Goal: Information Seeking & Learning: Check status

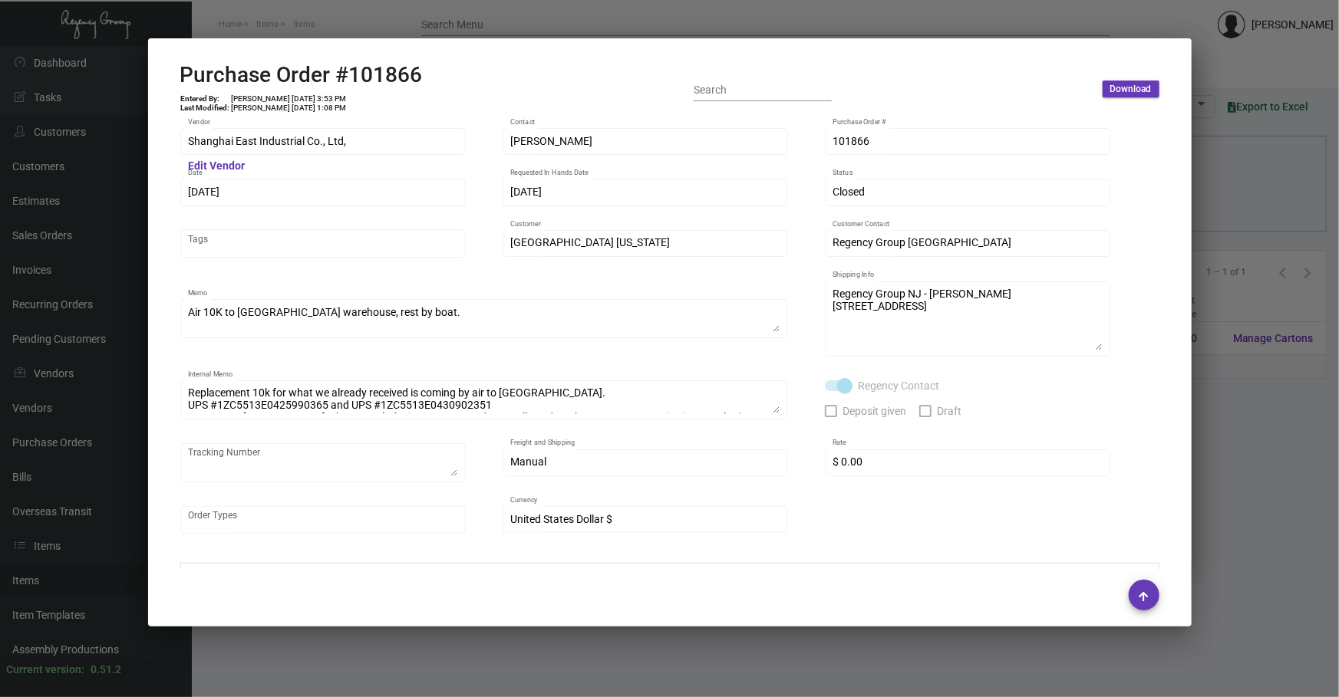
scroll to position [674, 0]
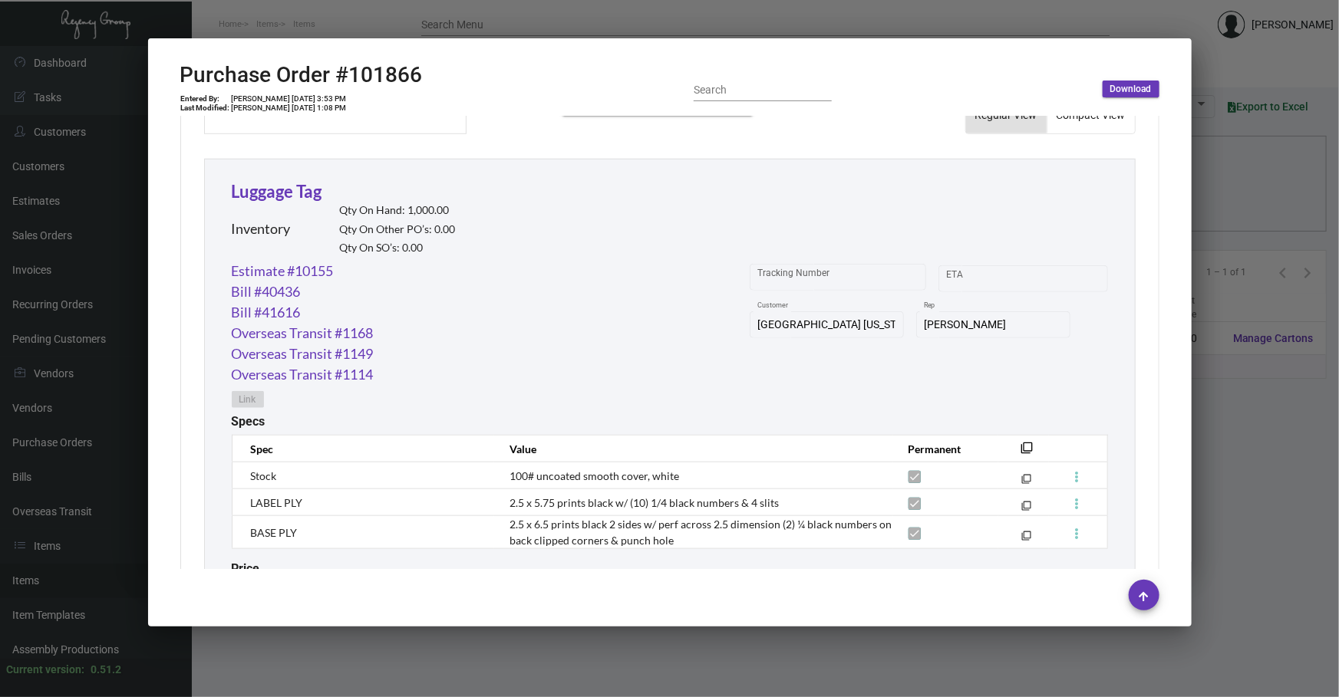
click at [1225, 559] on div at bounding box center [669, 348] width 1339 height 697
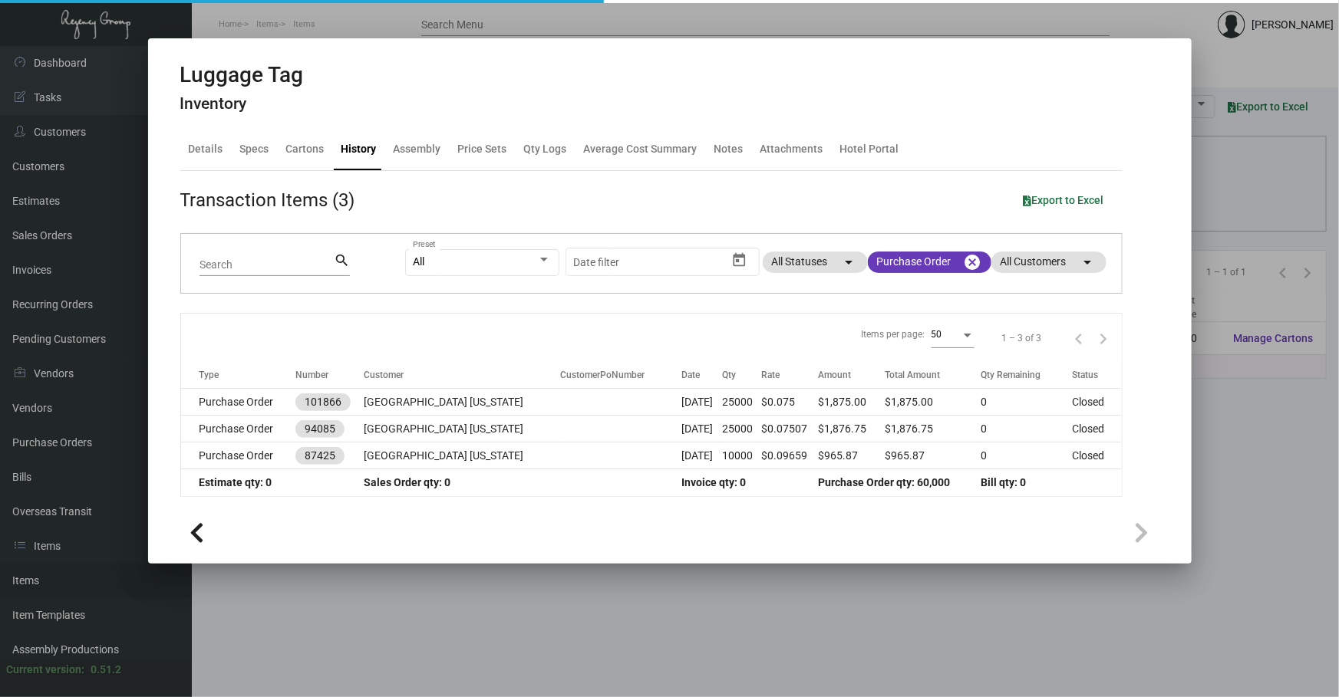
click at [1225, 559] on div at bounding box center [669, 348] width 1339 height 697
click at [1225, 559] on main "Items Item Templates Assembly Productions Cartons Items (1) Accept Transfer Pri…" at bounding box center [765, 371] width 1147 height 651
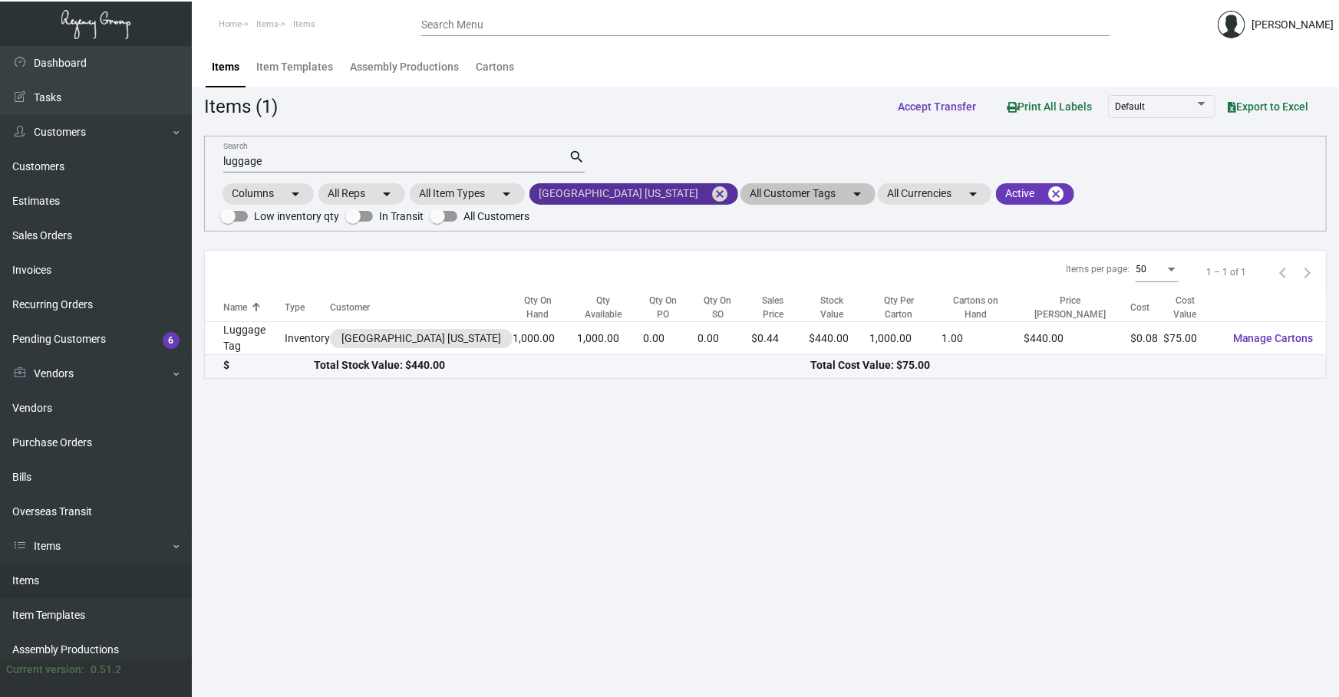
click at [710, 192] on mat-icon "cancel" at bounding box center [719, 194] width 18 height 18
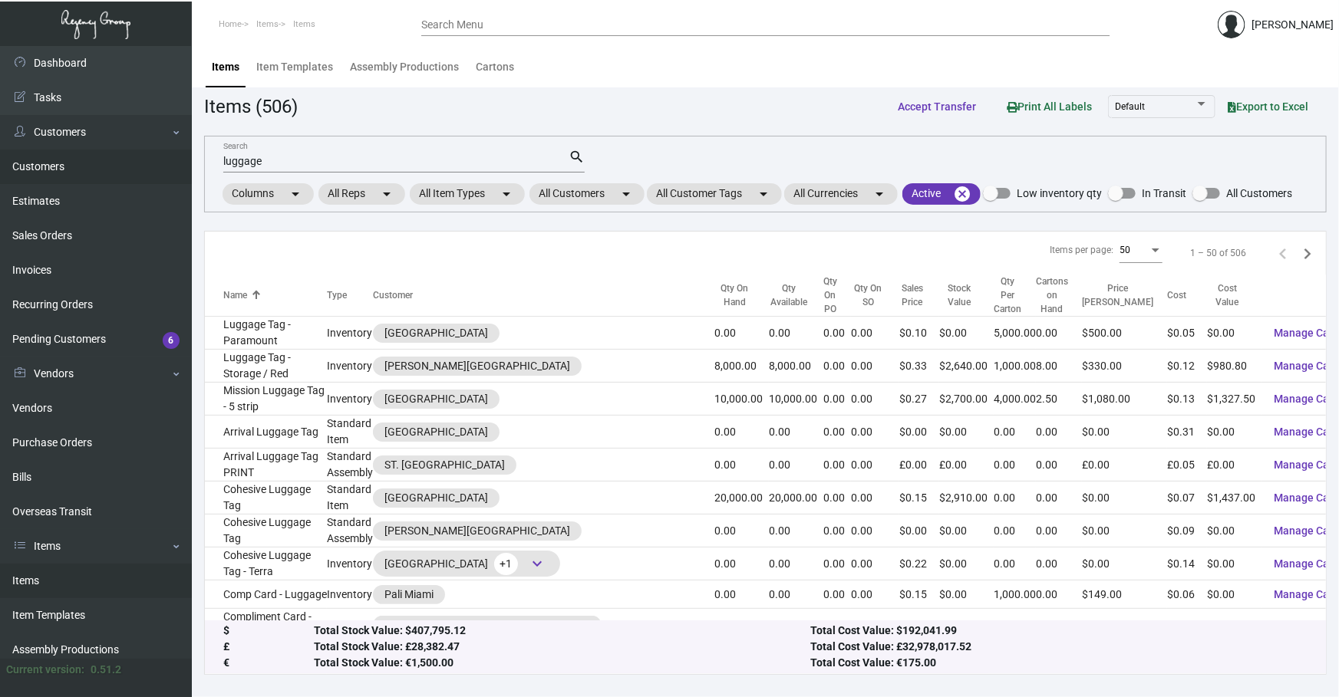
drag, startPoint x: 362, startPoint y: 156, endPoint x: 0, endPoint y: 179, distance: 362.9
click at [154, 190] on div "Dashboard Dashboard Tasks Customers Customers Estimates Sales Orders Invoices R…" at bounding box center [669, 371] width 1339 height 651
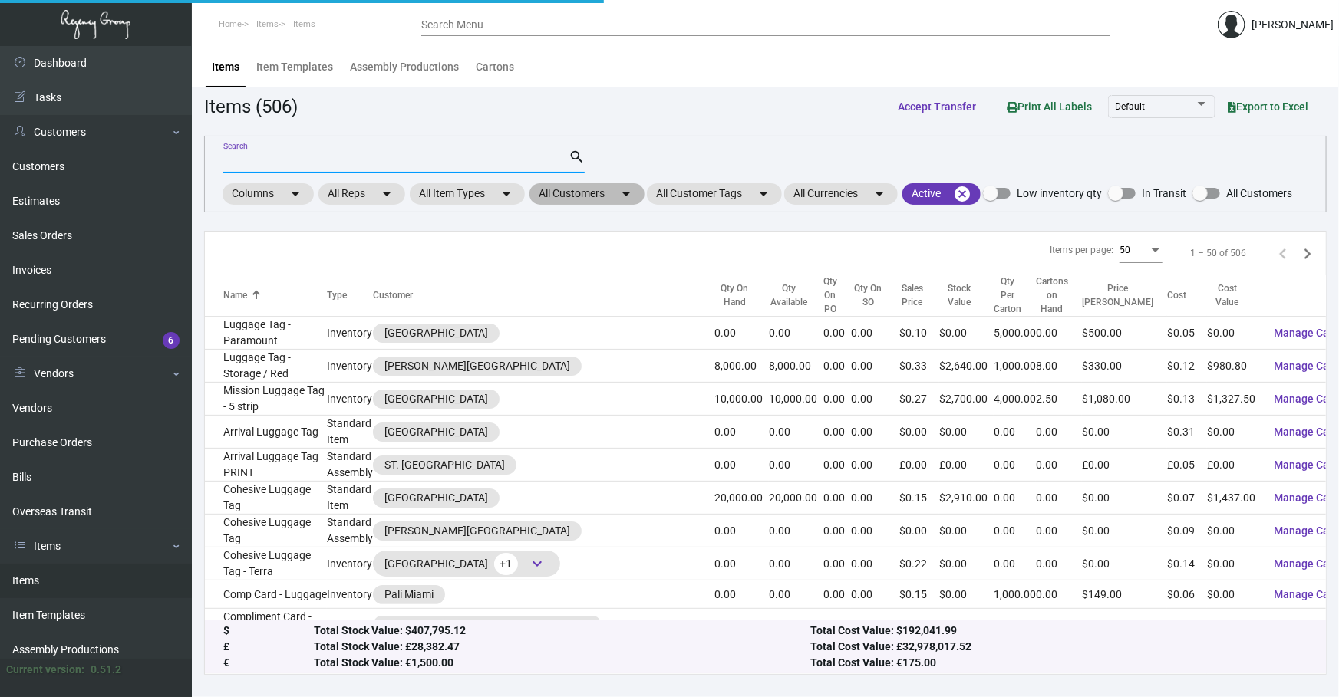
click at [613, 199] on mat-chip "All Customers arrow_drop_down" at bounding box center [586, 193] width 115 height 21
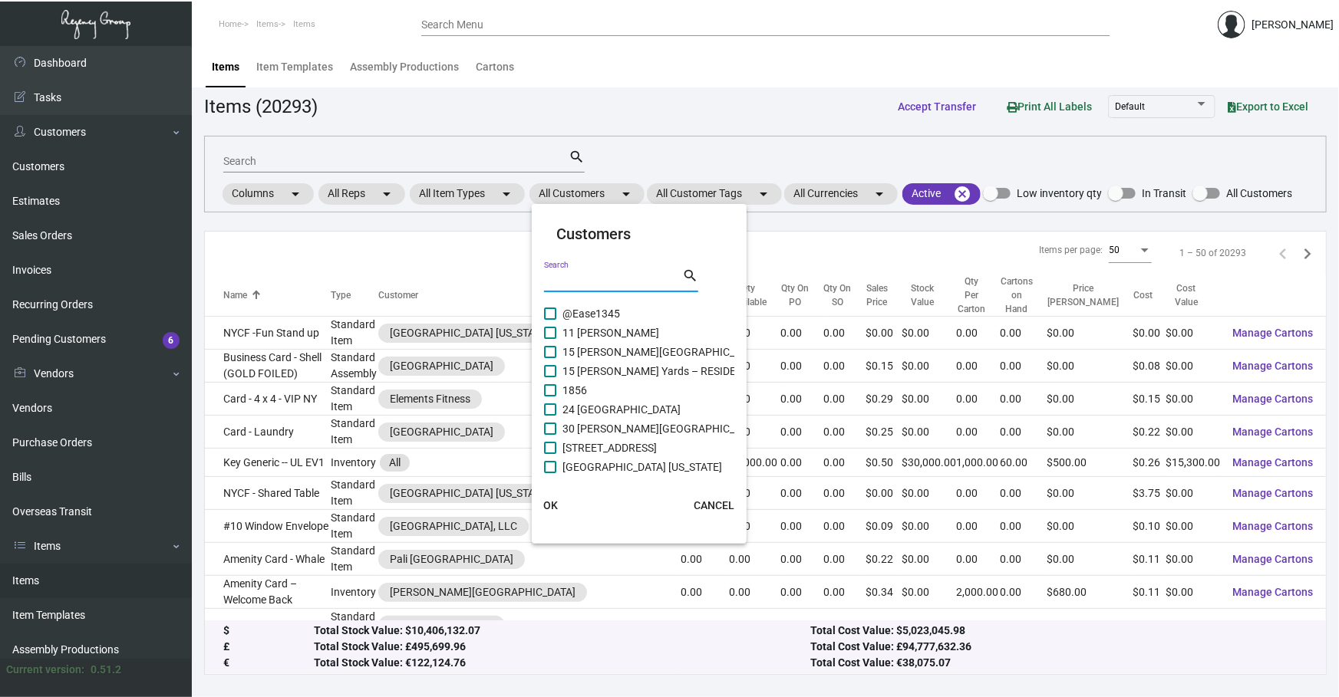
click at [602, 275] on input "Search" at bounding box center [613, 281] width 138 height 12
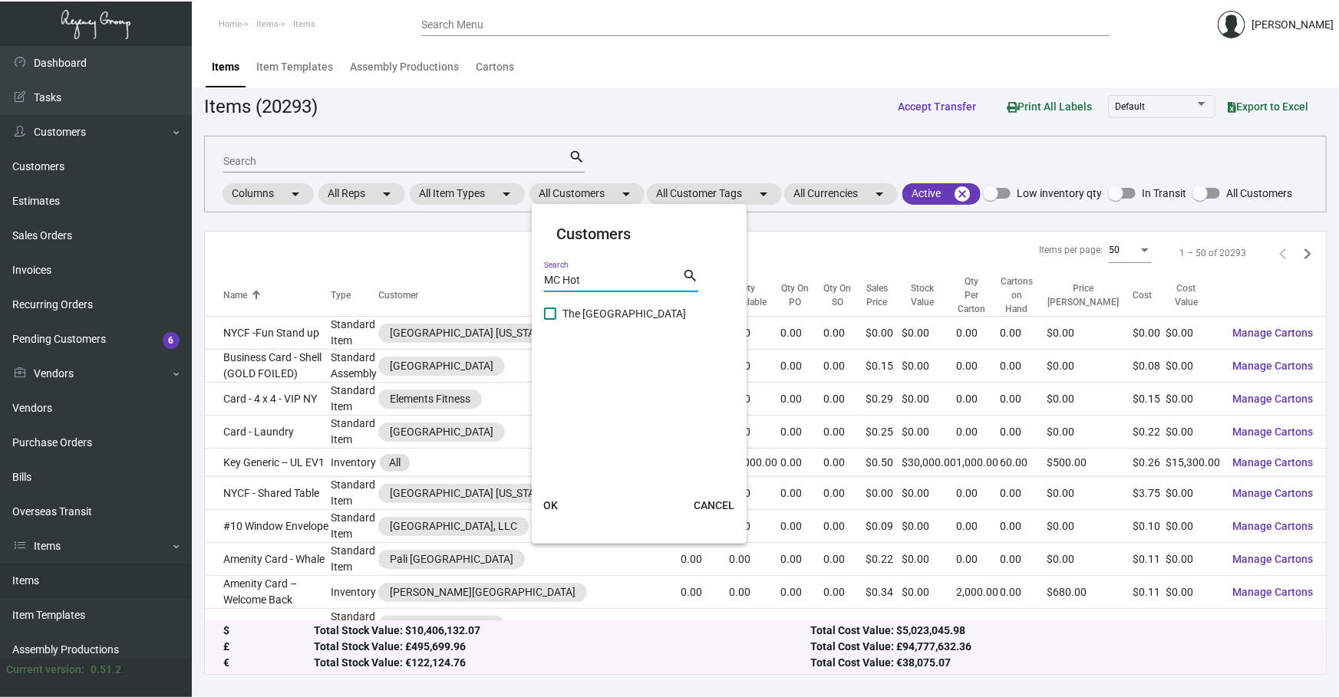
type input "MC Hot"
click at [592, 311] on span "The [GEOGRAPHIC_DATA]" at bounding box center [624, 314] width 124 height 18
click at [550, 320] on input "The [GEOGRAPHIC_DATA]" at bounding box center [549, 320] width 1 height 1
checkbox input "true"
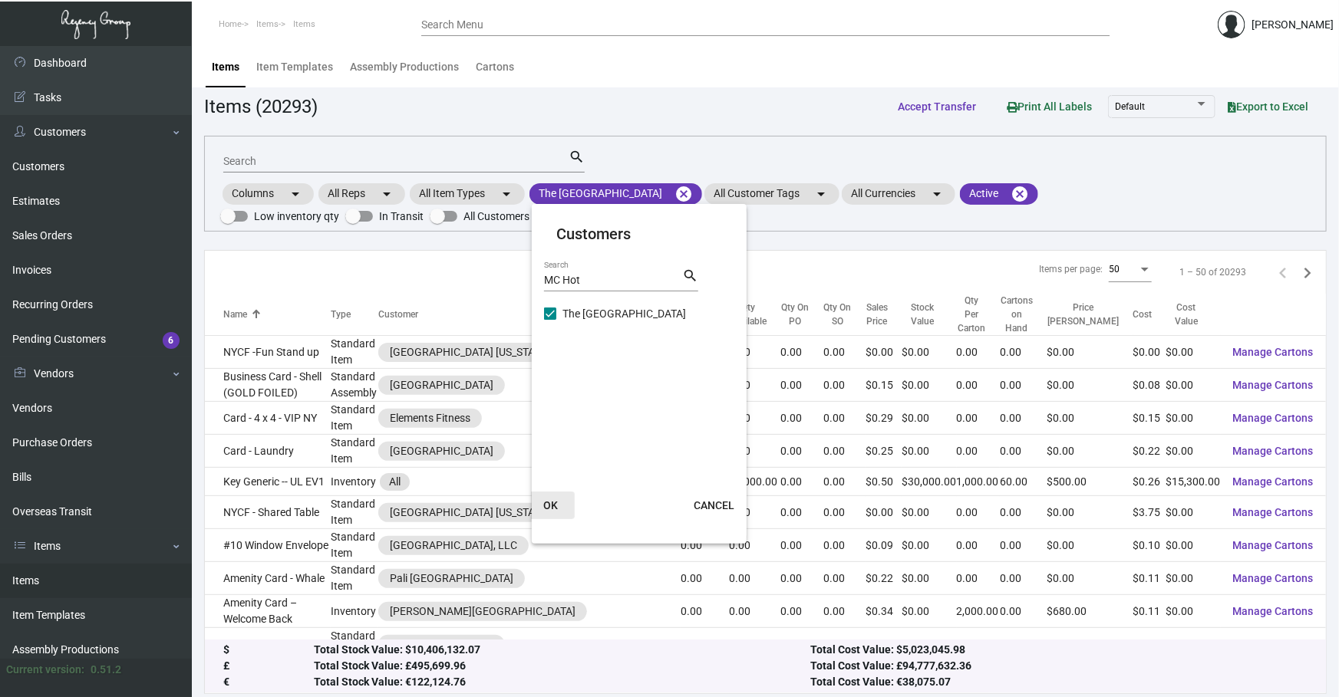
click at [560, 505] on button "OK" at bounding box center [550, 506] width 49 height 28
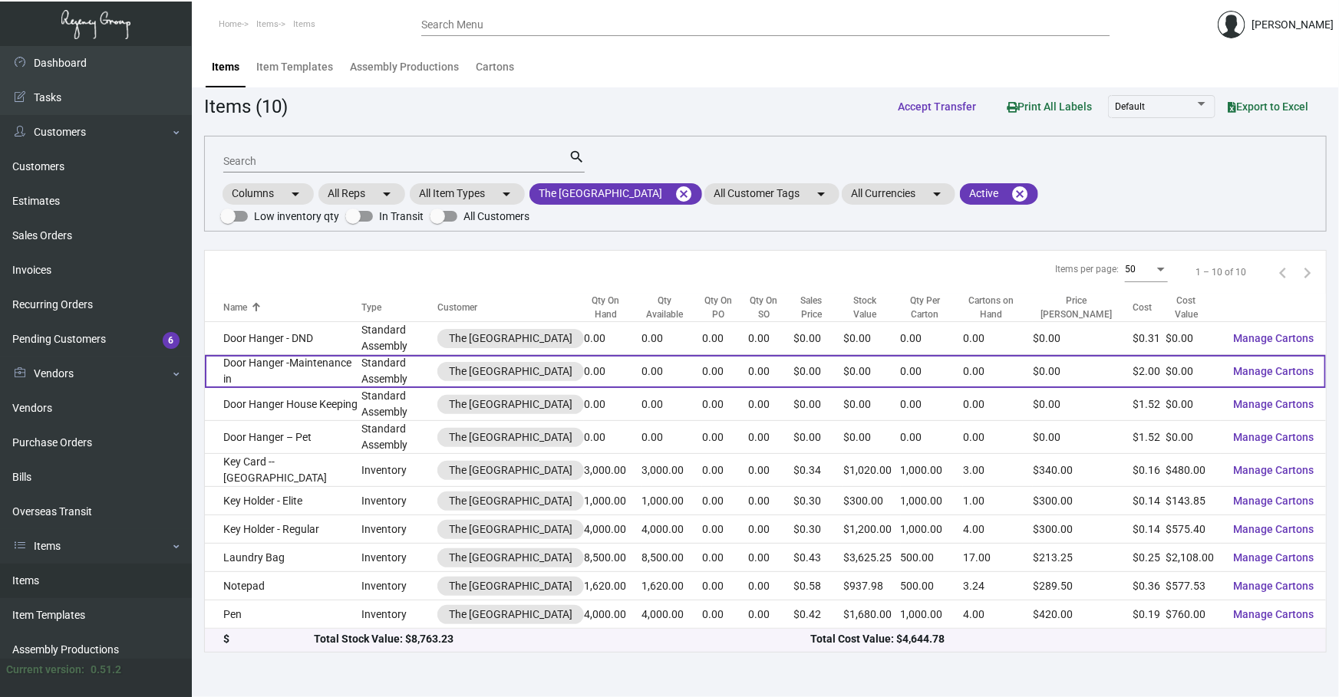
click at [394, 355] on td "Standard Assembly" at bounding box center [399, 371] width 76 height 33
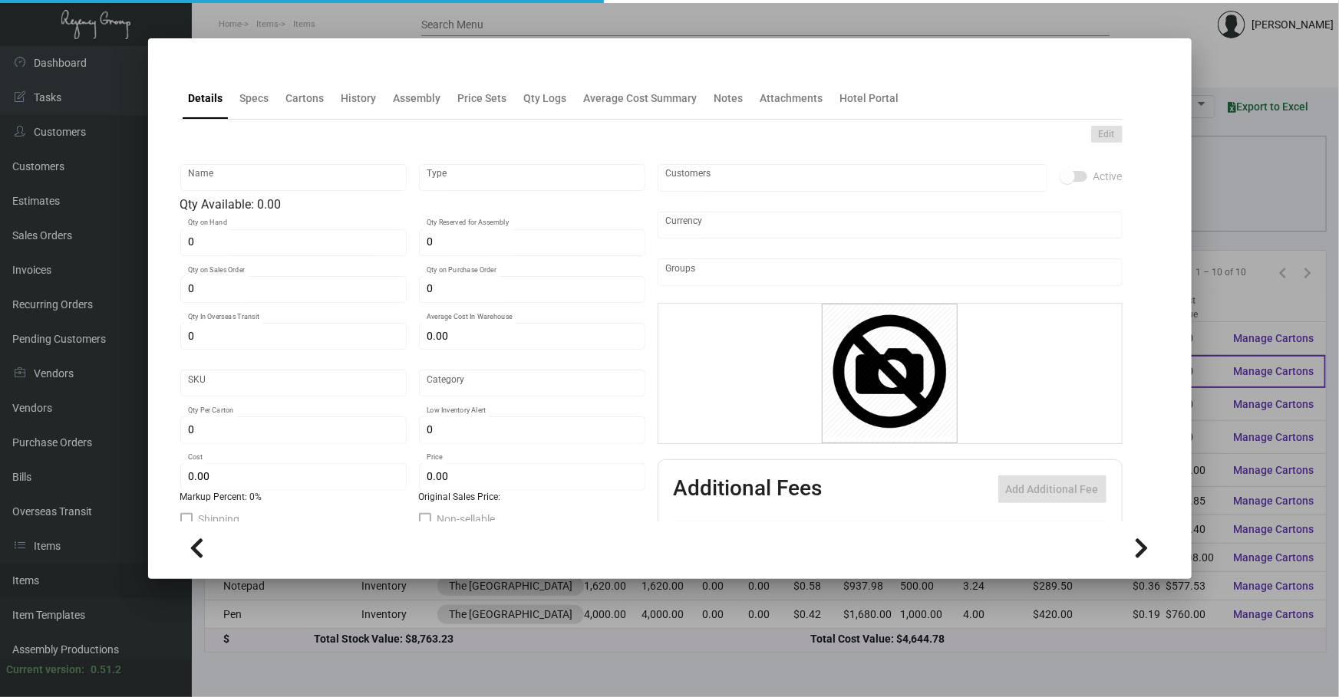
type input "Door Hanger -Maintenance in"
type input "Standard Assembly"
type input "$ 0.00"
type input "MC22-Door Hanger-38"
type input "Standard"
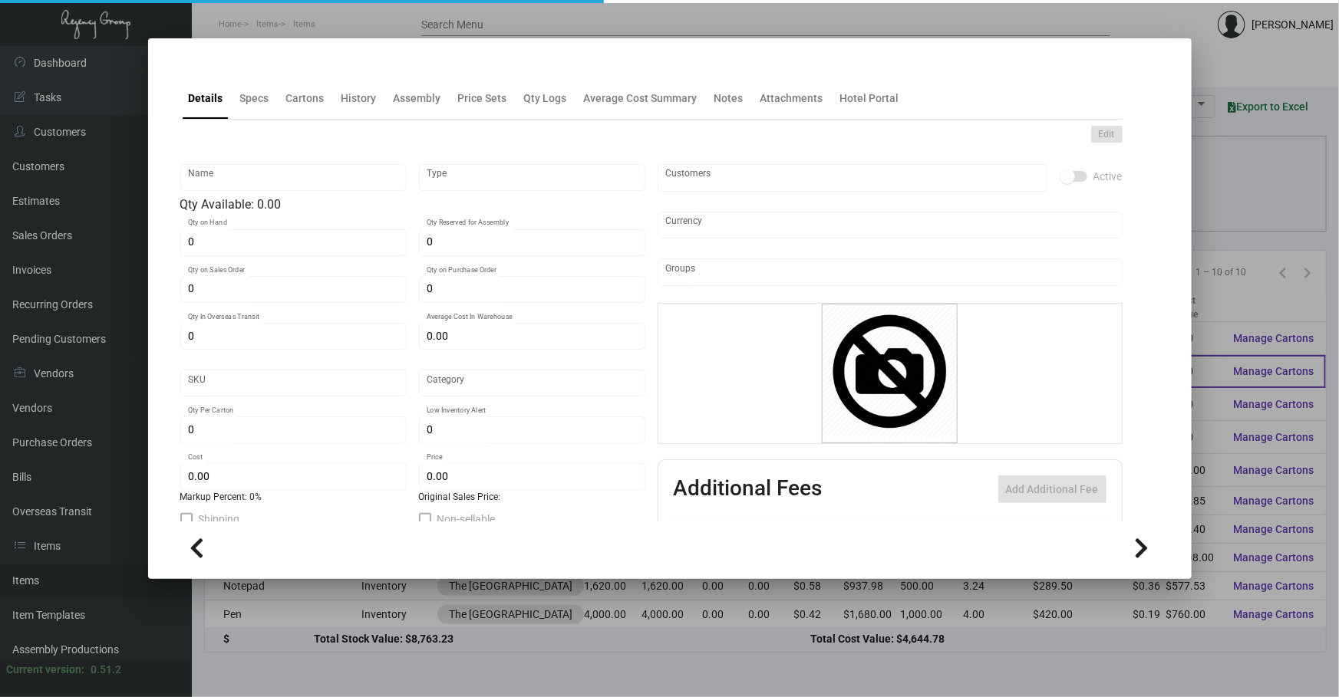
type input "$ 2.00"
type input "$ 0.00"
checkbox input "true"
type input "United States Dollar $"
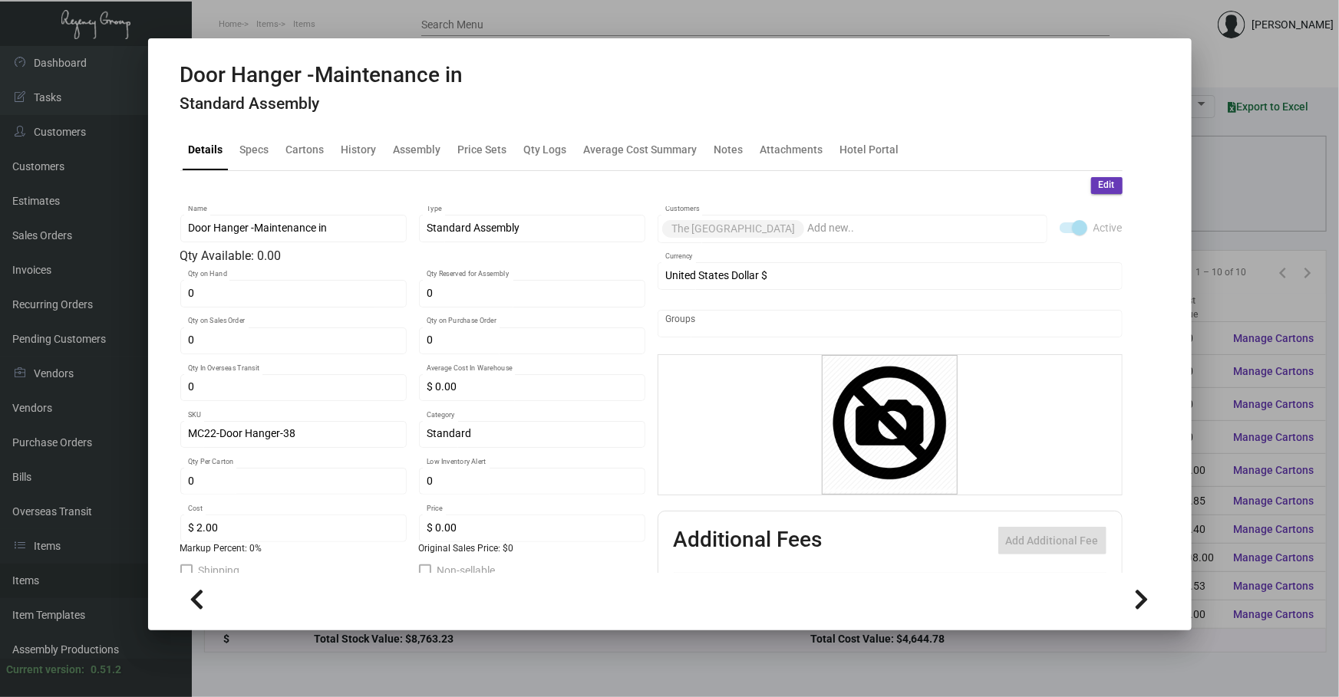
click at [1228, 670] on div at bounding box center [669, 348] width 1339 height 697
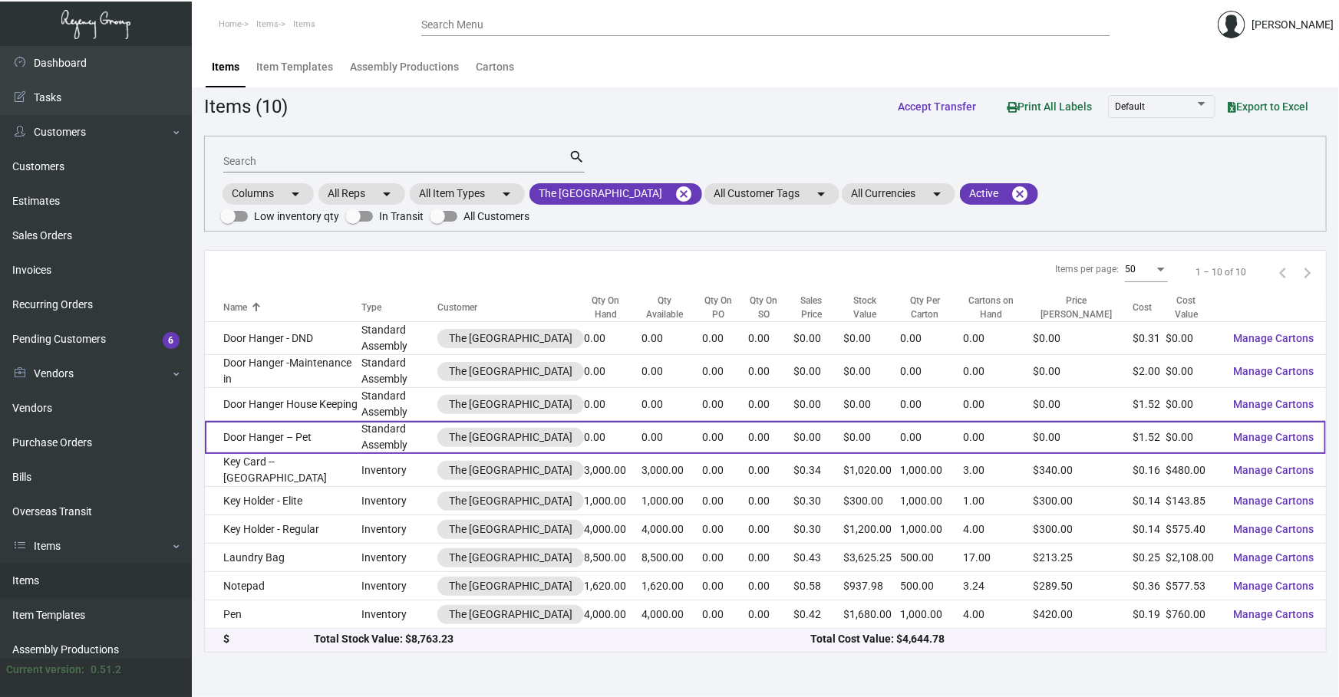
click at [348, 421] on td "Door Hanger – Pet" at bounding box center [283, 437] width 157 height 33
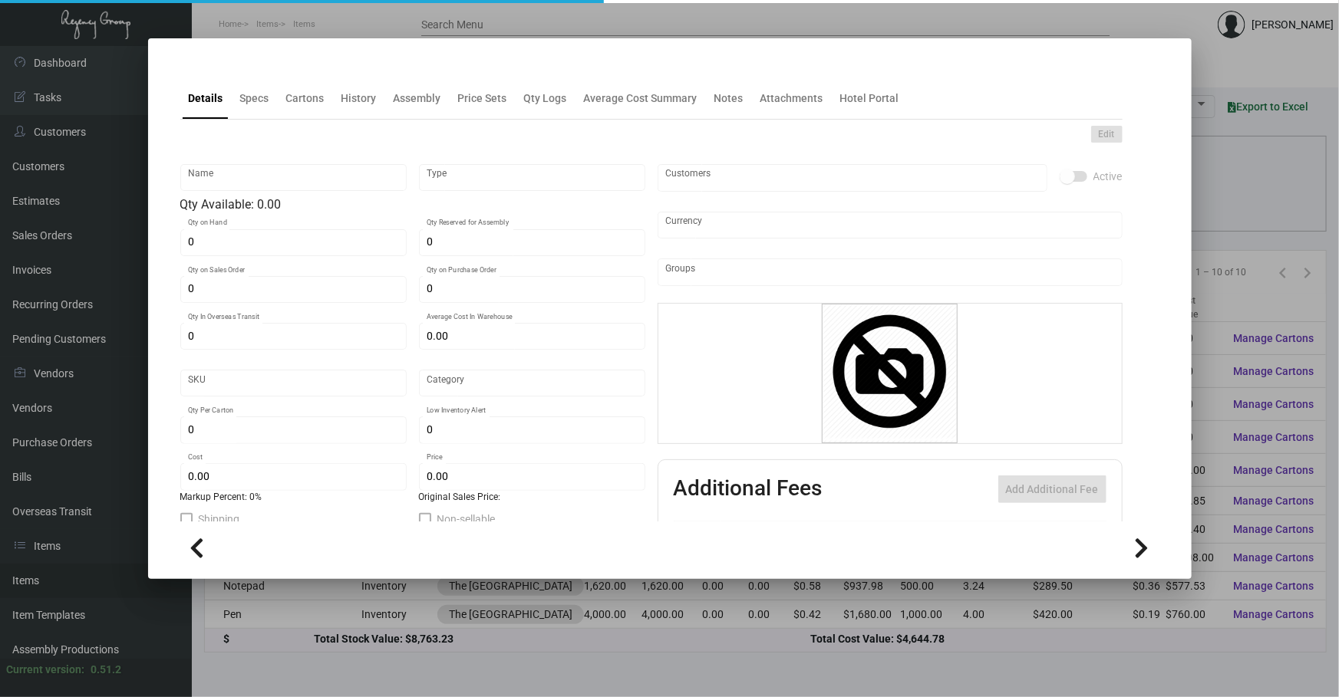
type input "Door Hanger – Pet"
type input "Standard Assembly"
type input "$ 0.00"
type input "MC22-Door Hanger-38"
type input "Standard"
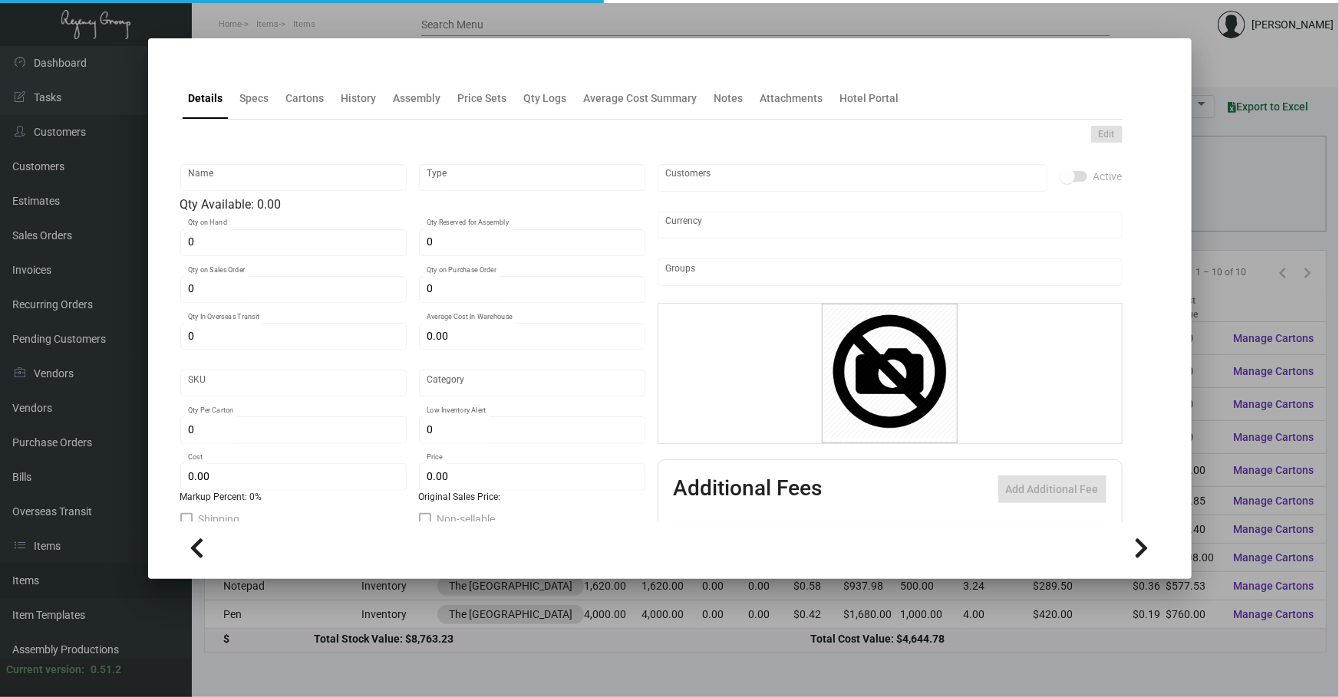
type input "$ 1.51515"
type input "$ 0.00"
checkbox input "true"
type input "United States Dollar $"
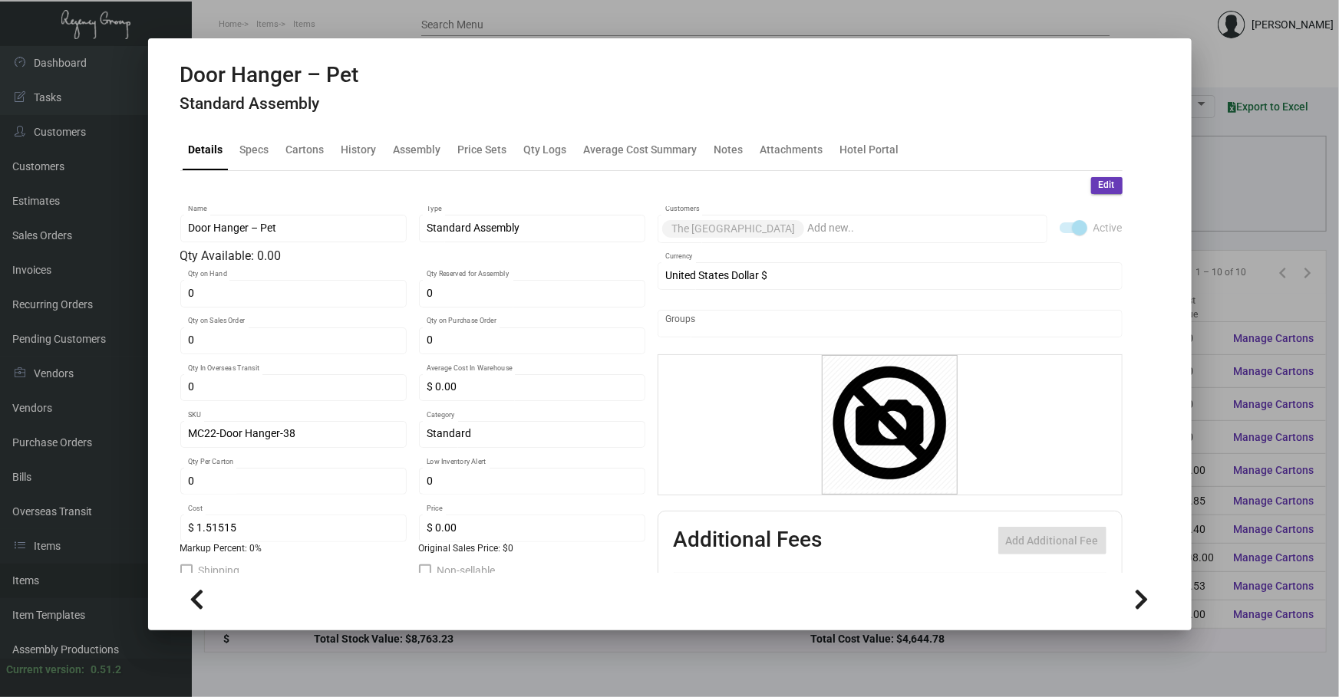
click at [1233, 170] on div at bounding box center [669, 348] width 1339 height 697
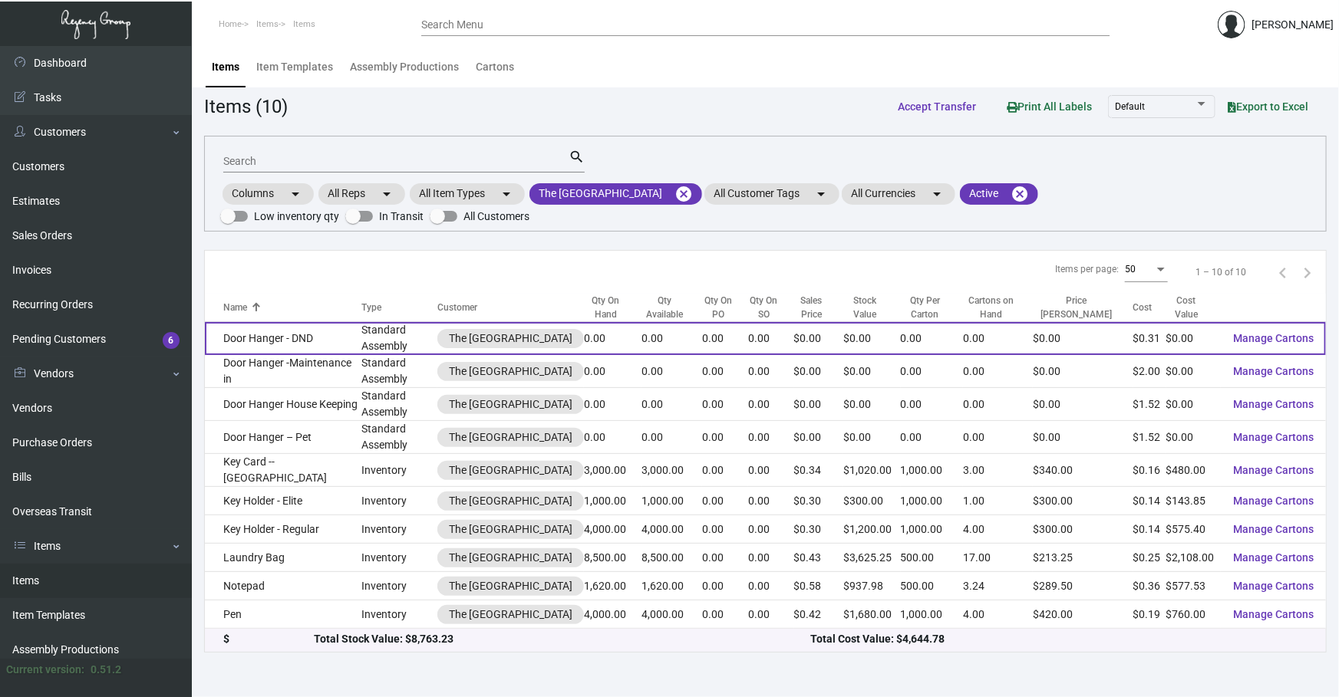
click at [356, 322] on td "Door Hanger - DND" at bounding box center [283, 338] width 157 height 33
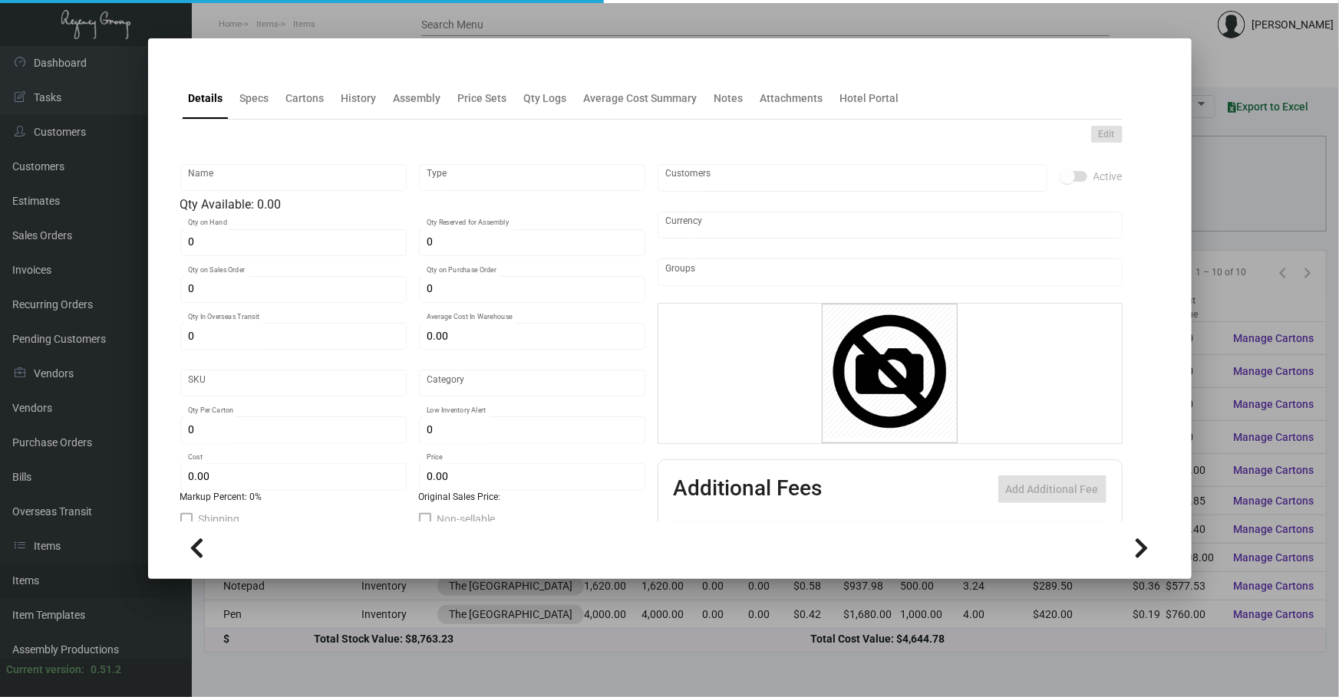
type input "Door Hanger - DND"
type input "Standard Assembly"
type input "$ 0.00"
type input "MC22-Door Hanger-38"
type input "Standard"
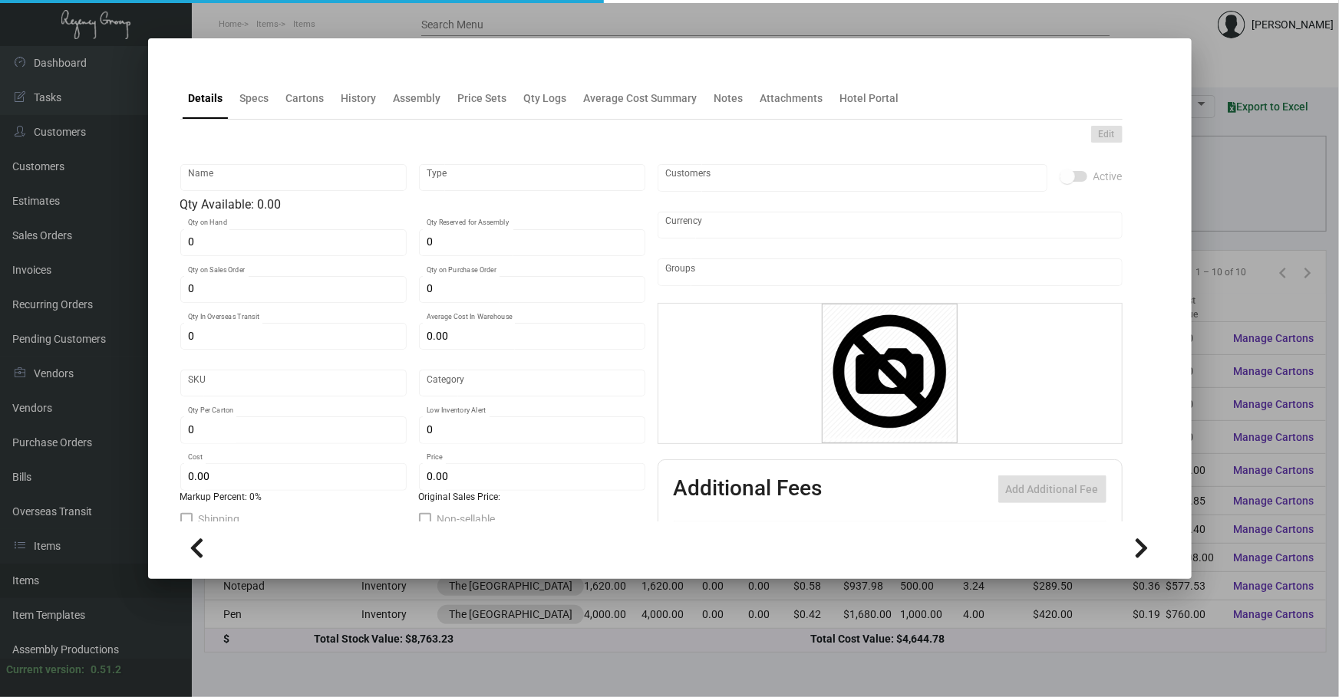
type input "$ 0.30568"
type input "$ 0.00"
checkbox input "true"
type input "United States Dollar $"
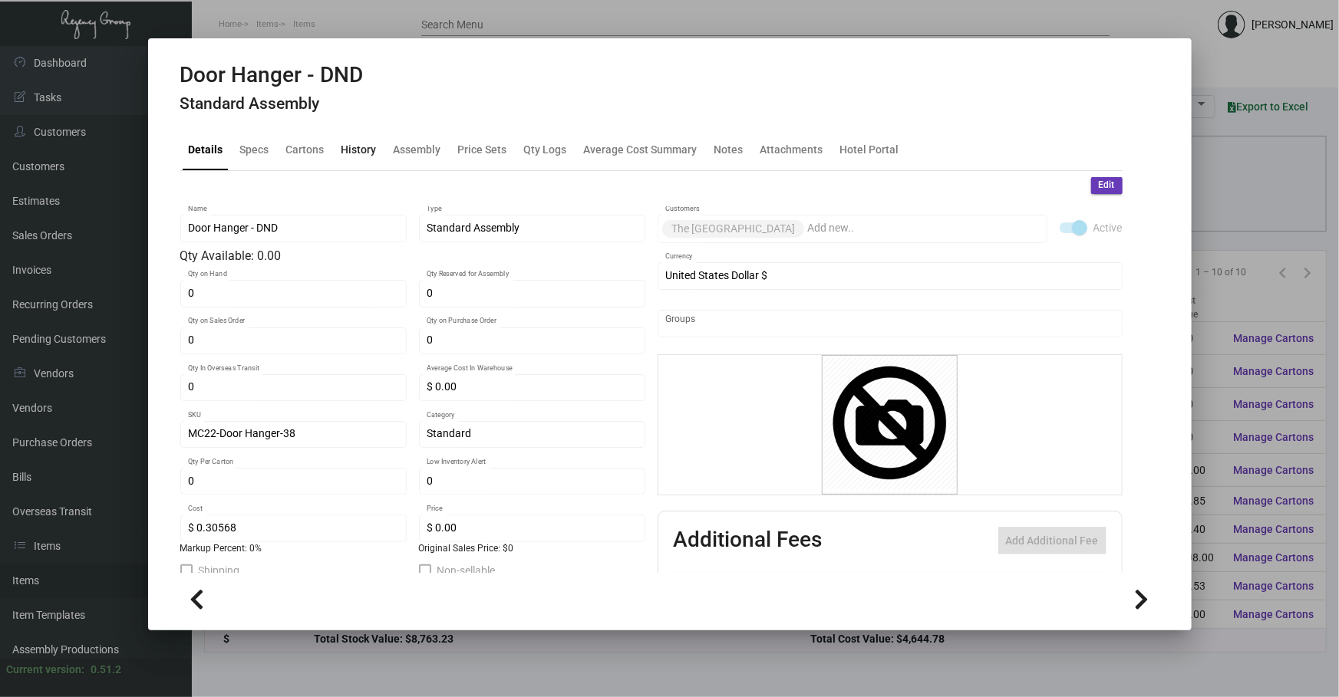
click at [364, 152] on div "History" at bounding box center [358, 149] width 35 height 16
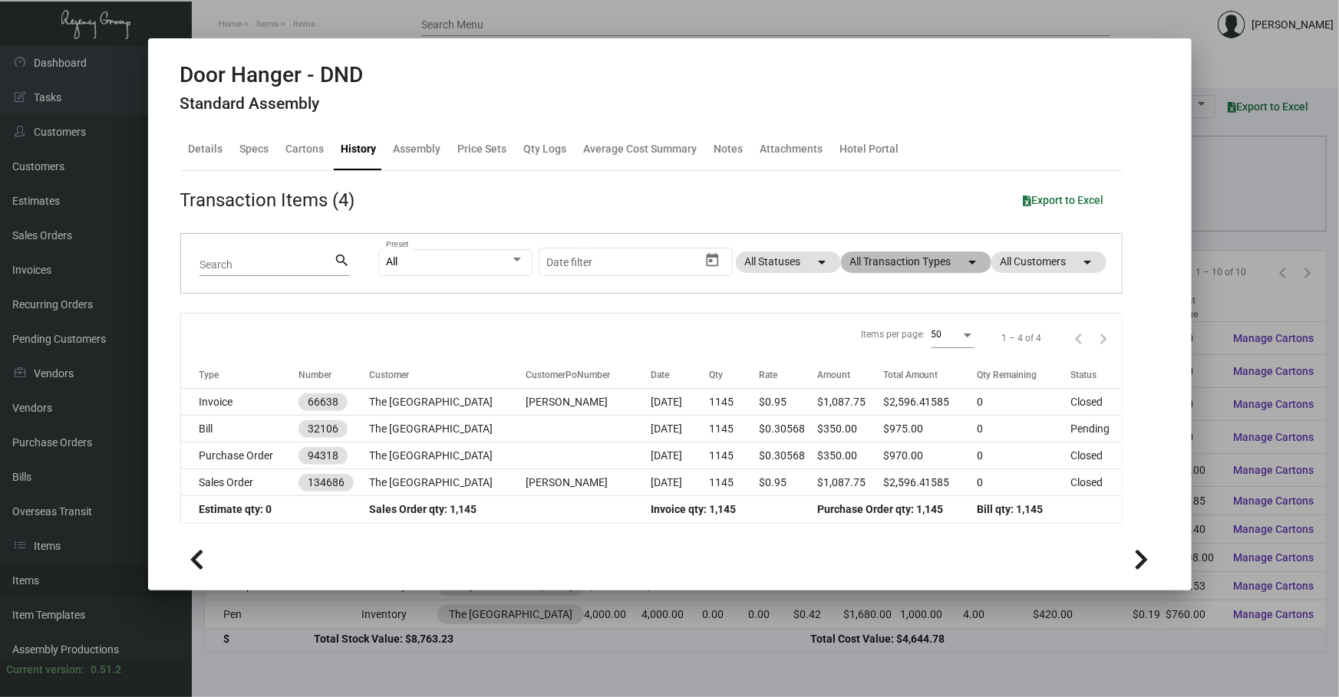
click at [911, 260] on mat-chip "All Transaction Types arrow_drop_down" at bounding box center [916, 262] width 150 height 21
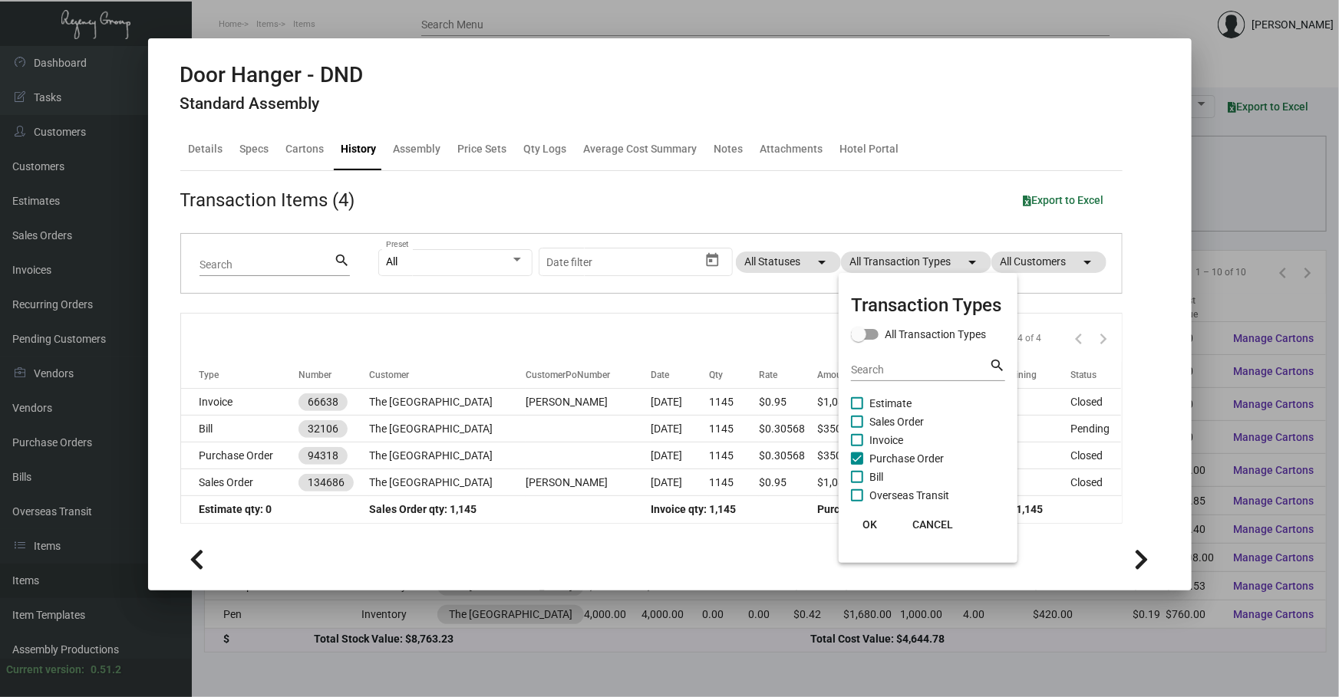
click at [878, 458] on span "Purchase Order" at bounding box center [906, 459] width 74 height 18
click at [857, 465] on input "Purchase Order" at bounding box center [856, 465] width 1 height 1
click at [878, 457] on span "Purchase Order" at bounding box center [906, 459] width 74 height 18
click at [857, 465] on input "Purchase Order" at bounding box center [856, 465] width 1 height 1
checkbox input "true"
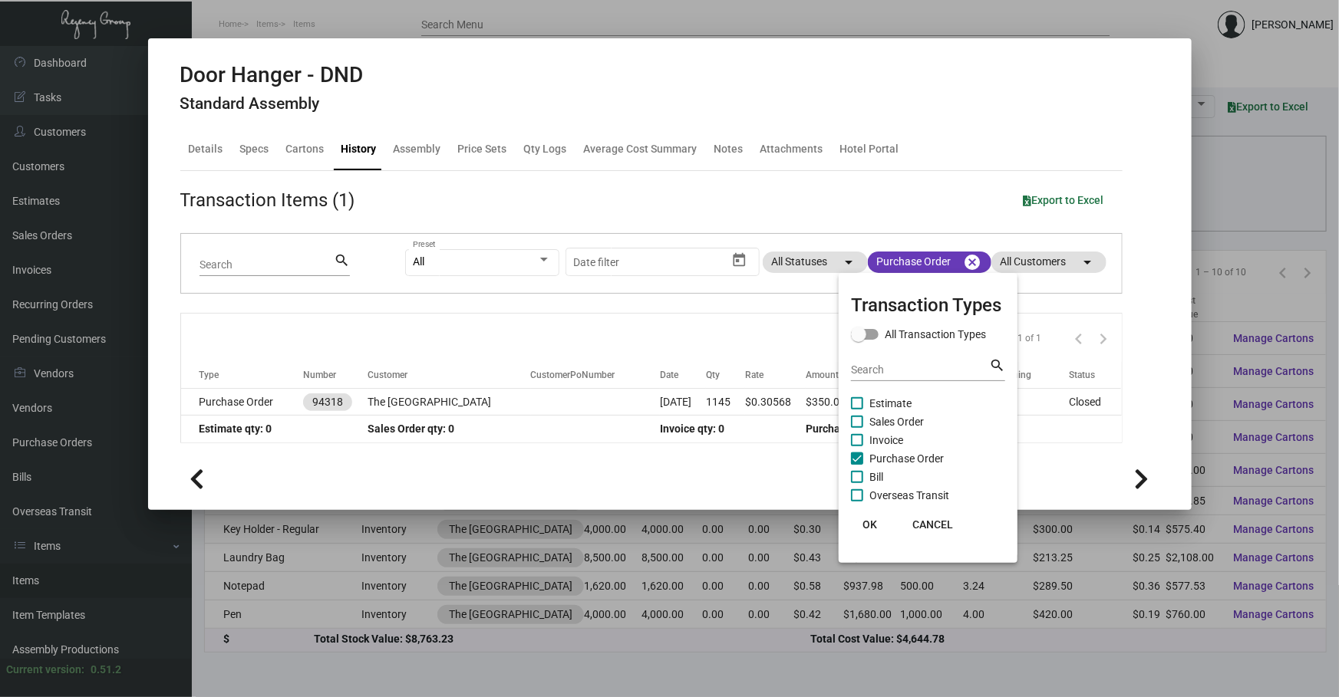
click at [637, 409] on div at bounding box center [669, 348] width 1339 height 697
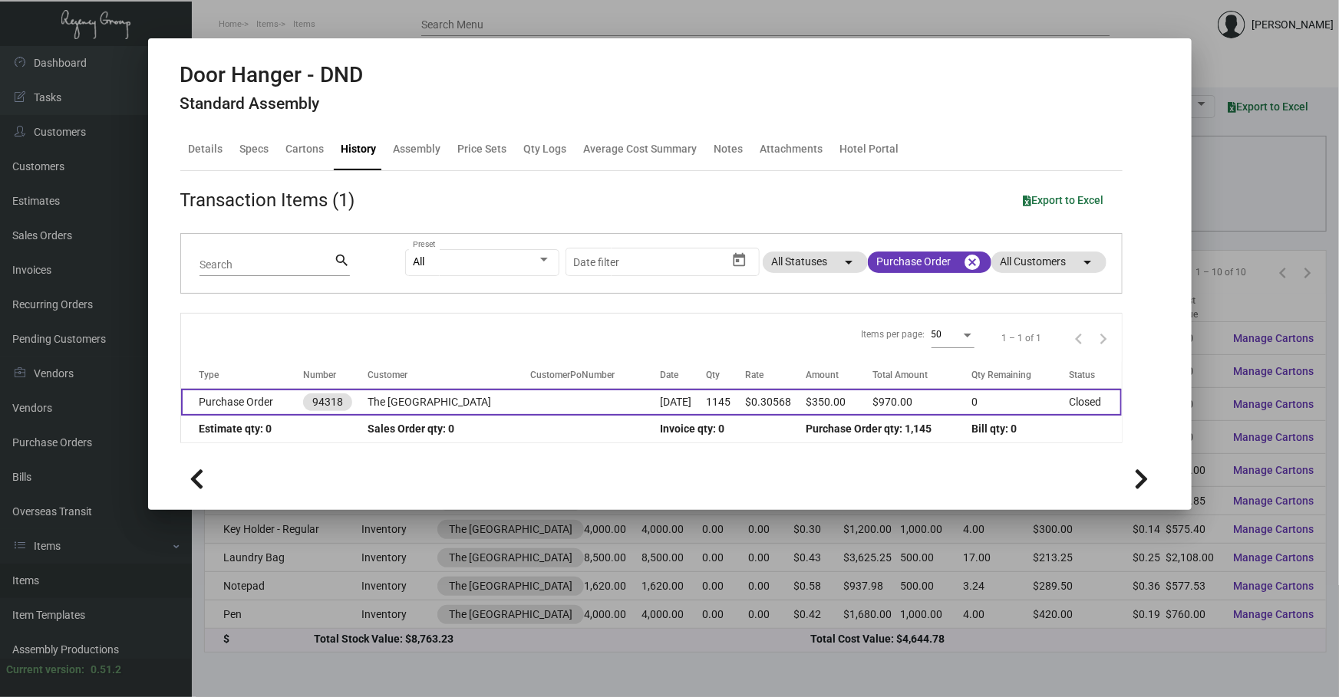
click at [660, 408] on td "[DATE]" at bounding box center [683, 402] width 46 height 27
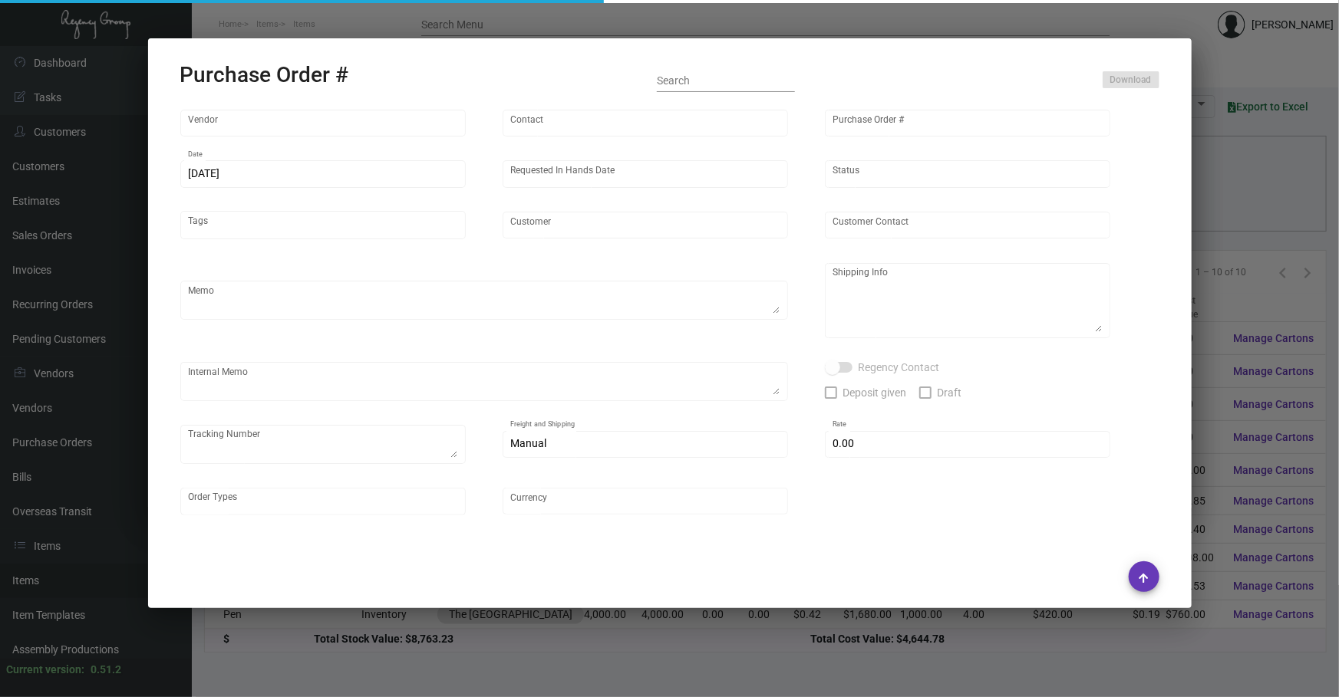
type input "[PERSON_NAME] Printing"
type input "[PERSON_NAME]"
type input "94318"
type input "[DATE]"
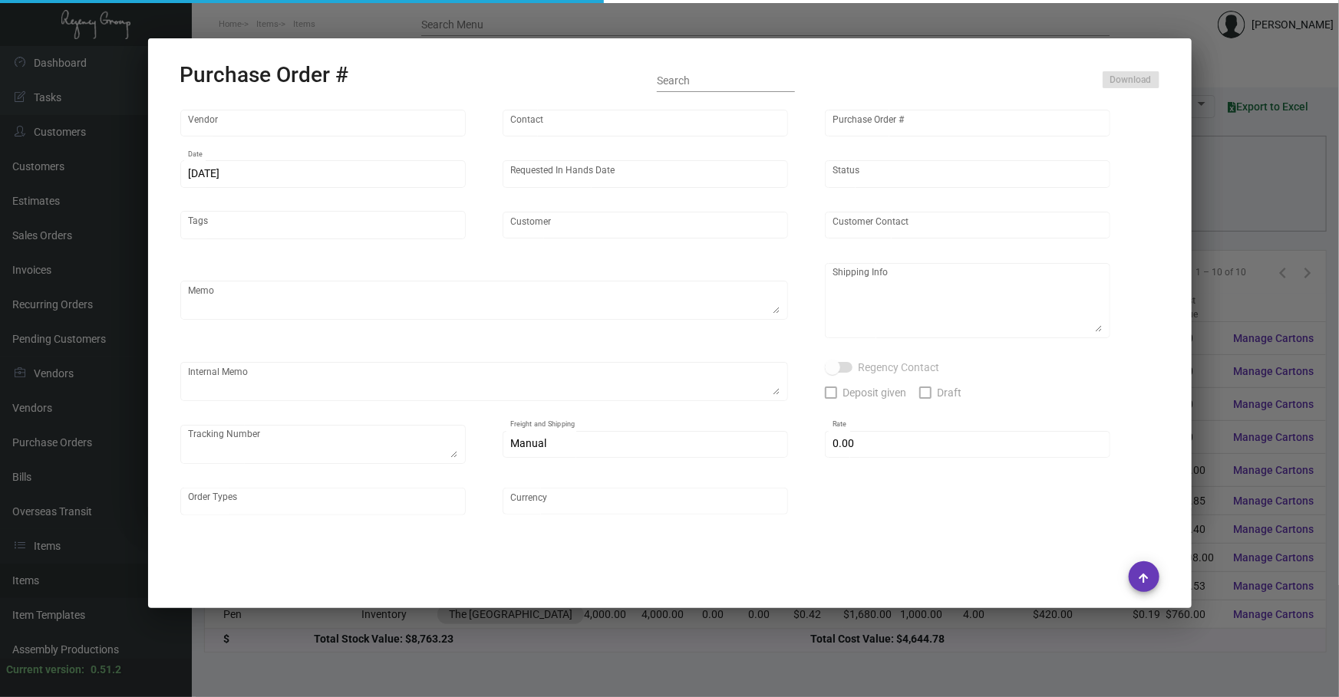
type input "The [GEOGRAPHIC_DATA]"
type input "[PERSON_NAME]"
type textarea "The MC Hotel - [PERSON_NAME] [STREET_ADDRESS]"
type textarea "All the overs are free"
type input "$ 0.00"
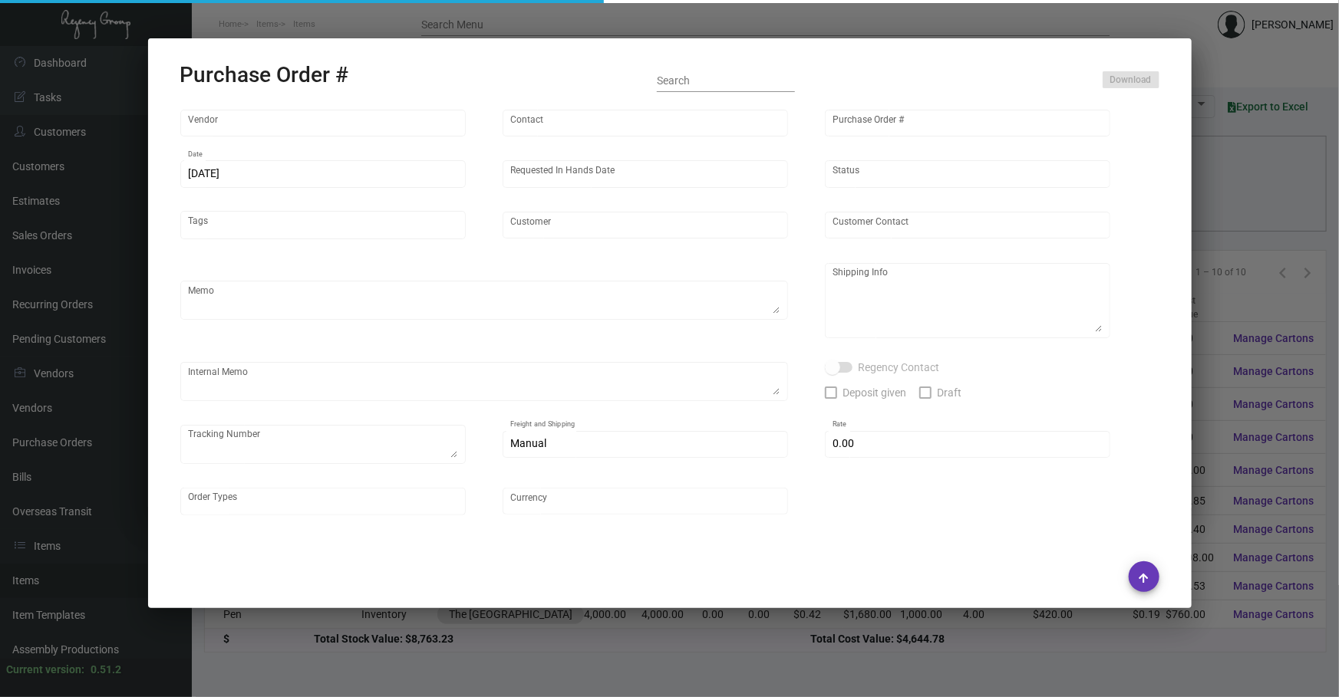
type input "United States Dollar $"
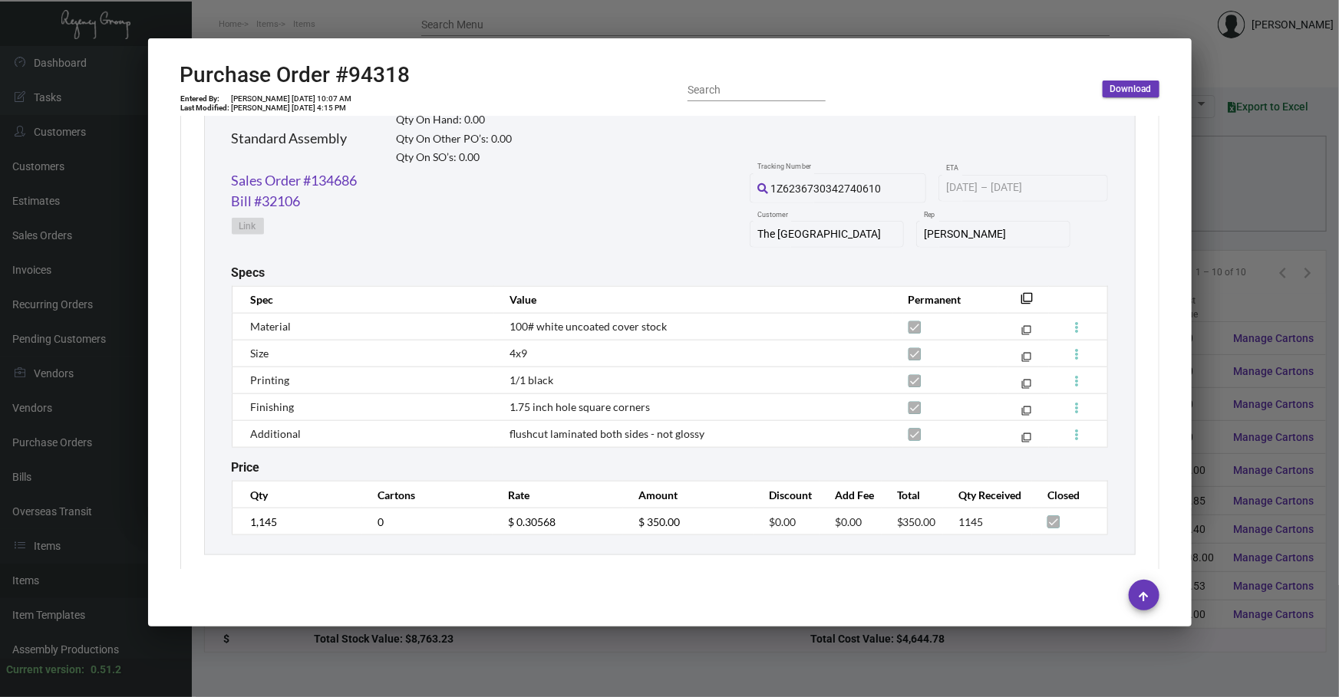
scroll to position [767, 0]
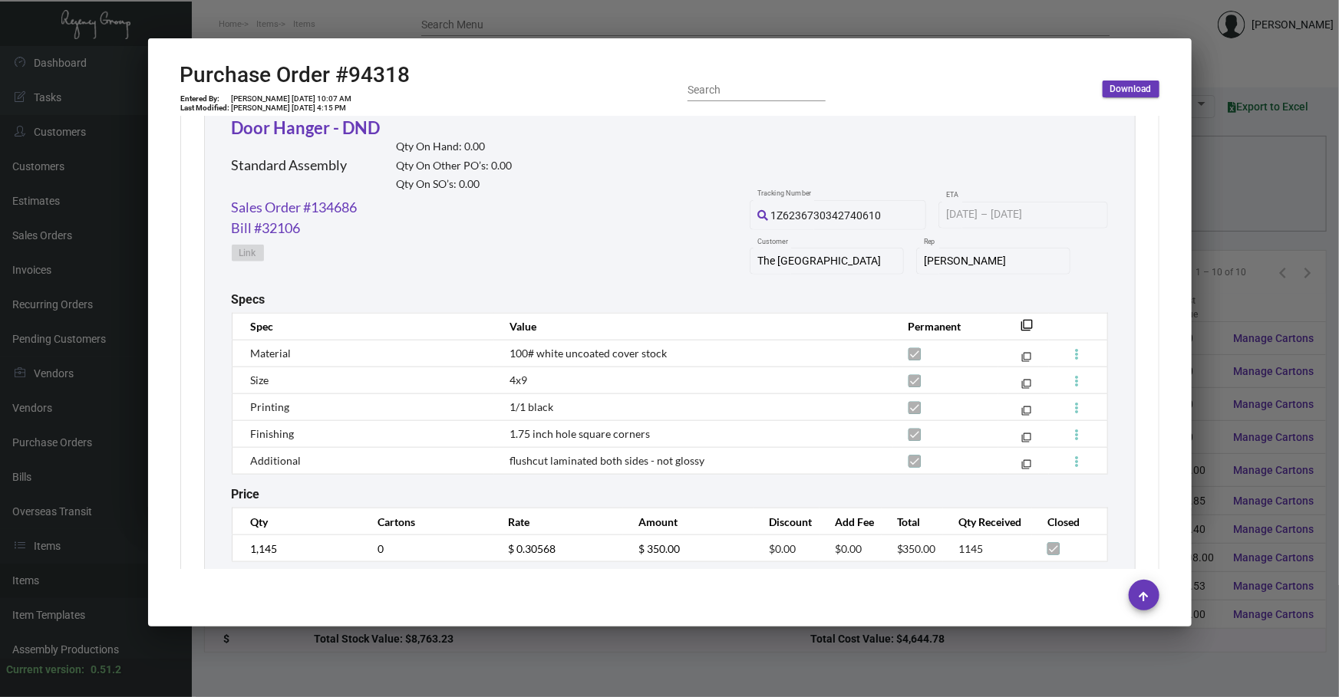
click at [1238, 147] on div at bounding box center [669, 348] width 1339 height 697
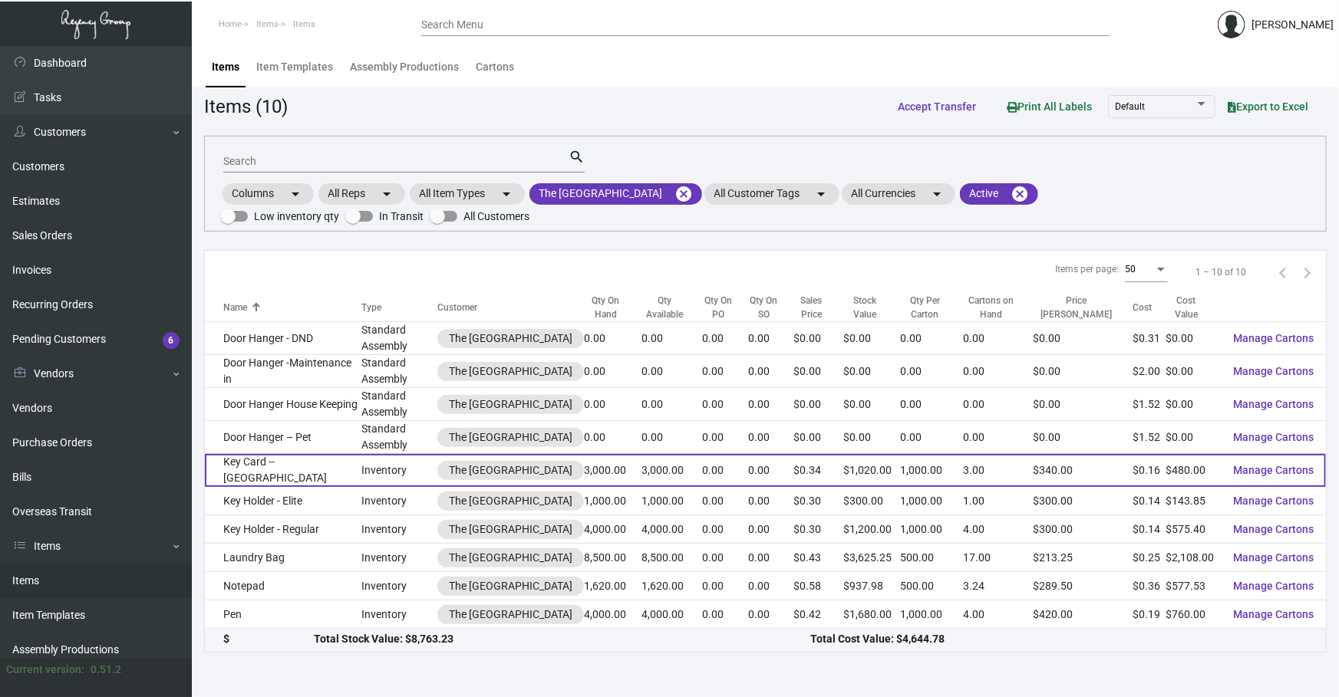
click at [374, 454] on td "Inventory" at bounding box center [399, 470] width 76 height 33
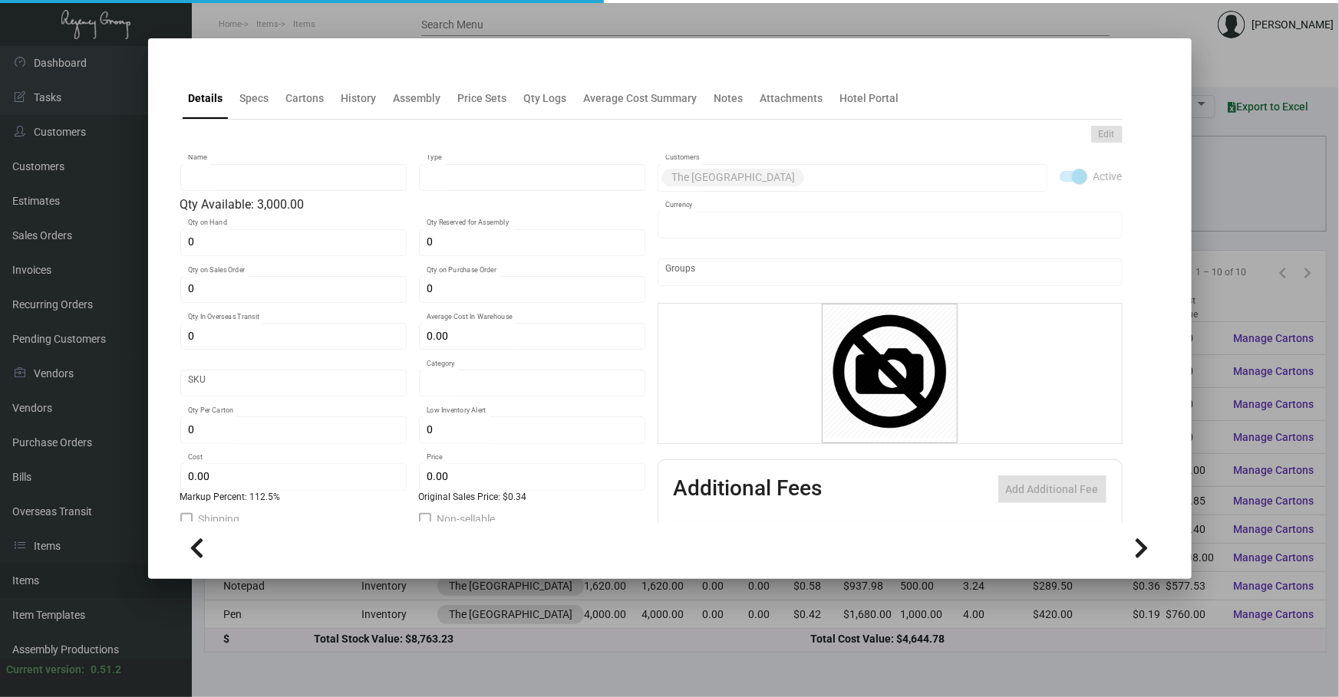
type input "Key Card -- [GEOGRAPHIC_DATA]"
type input "Inventory"
type input "3,000"
type input "$ 0.175"
type input "Overseas"
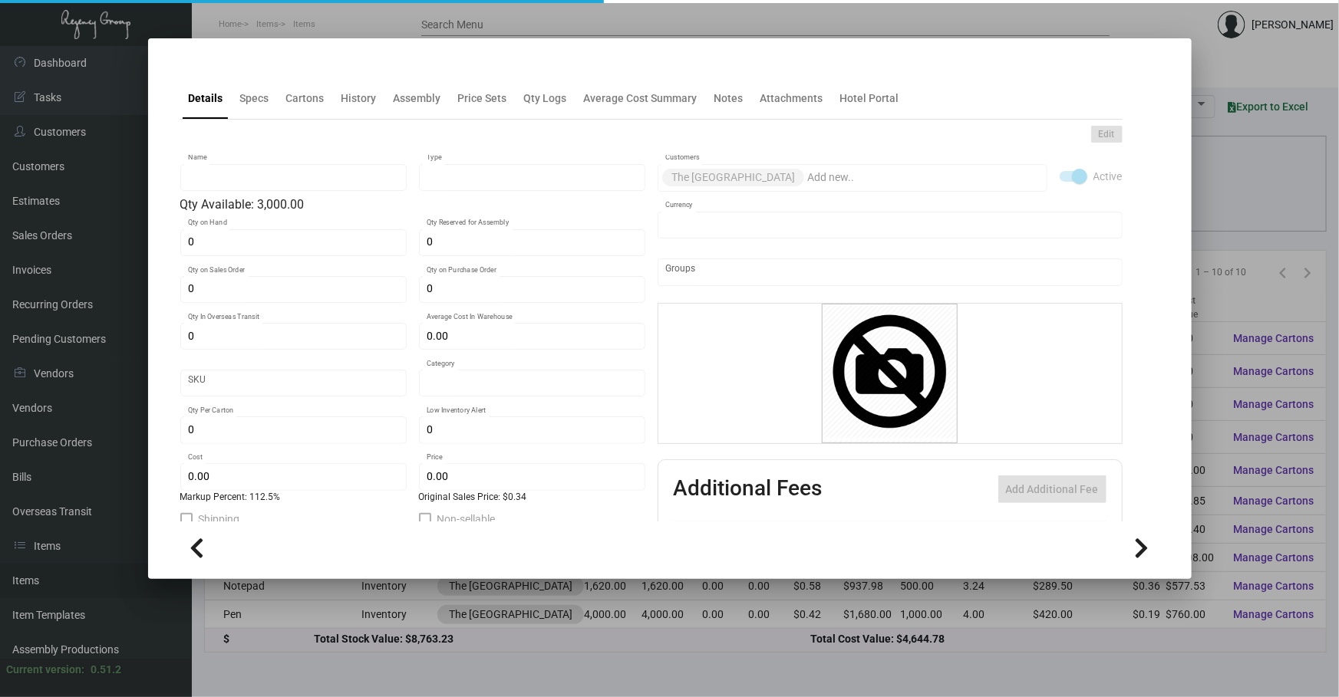
type input "1,000"
type input "2,000"
type input "$ 0.16"
type input "$ 0.34"
checkbox input "true"
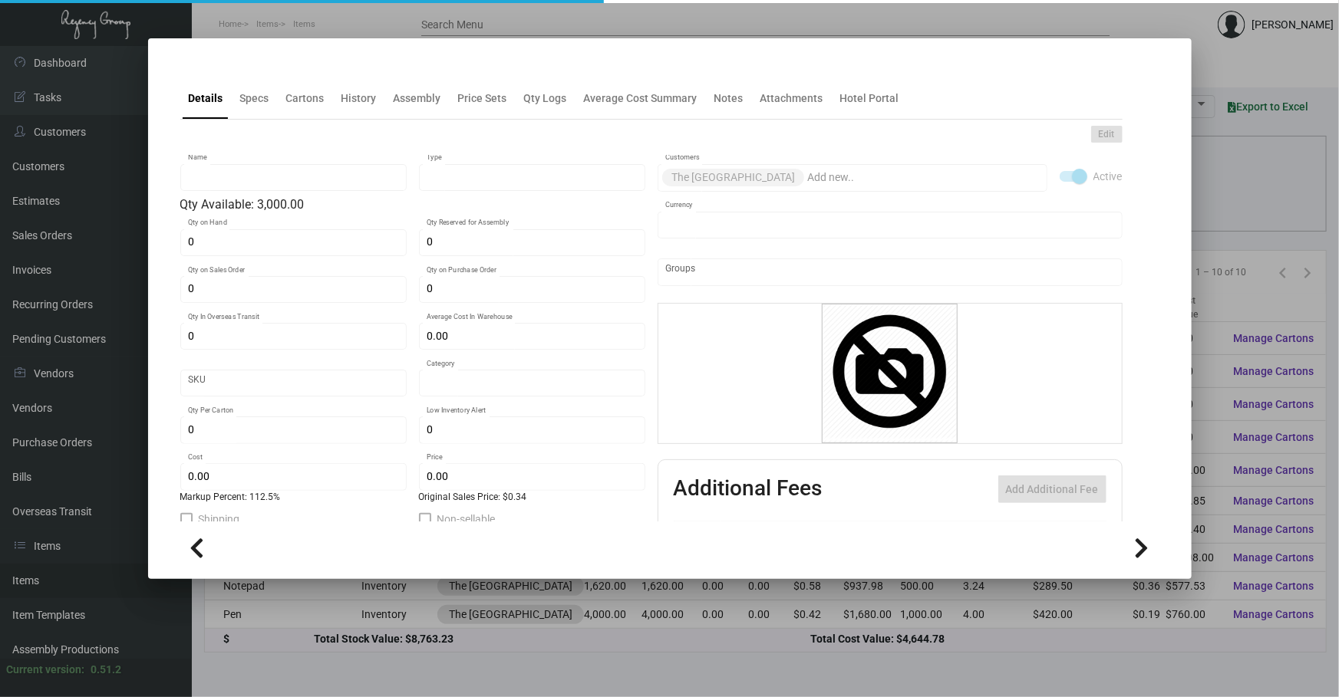
type input "United States Dollar $"
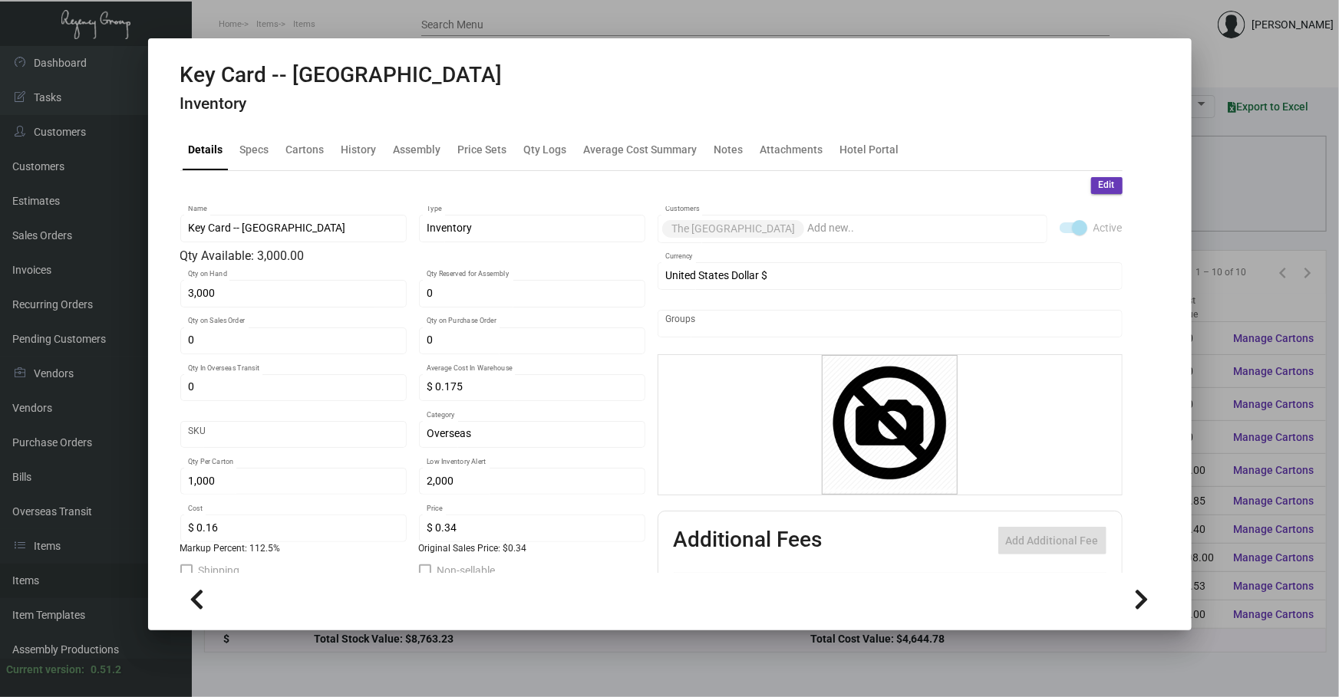
click at [354, 111] on h4 "Inventory" at bounding box center [341, 103] width 322 height 19
click at [367, 150] on div "History" at bounding box center [358, 149] width 35 height 16
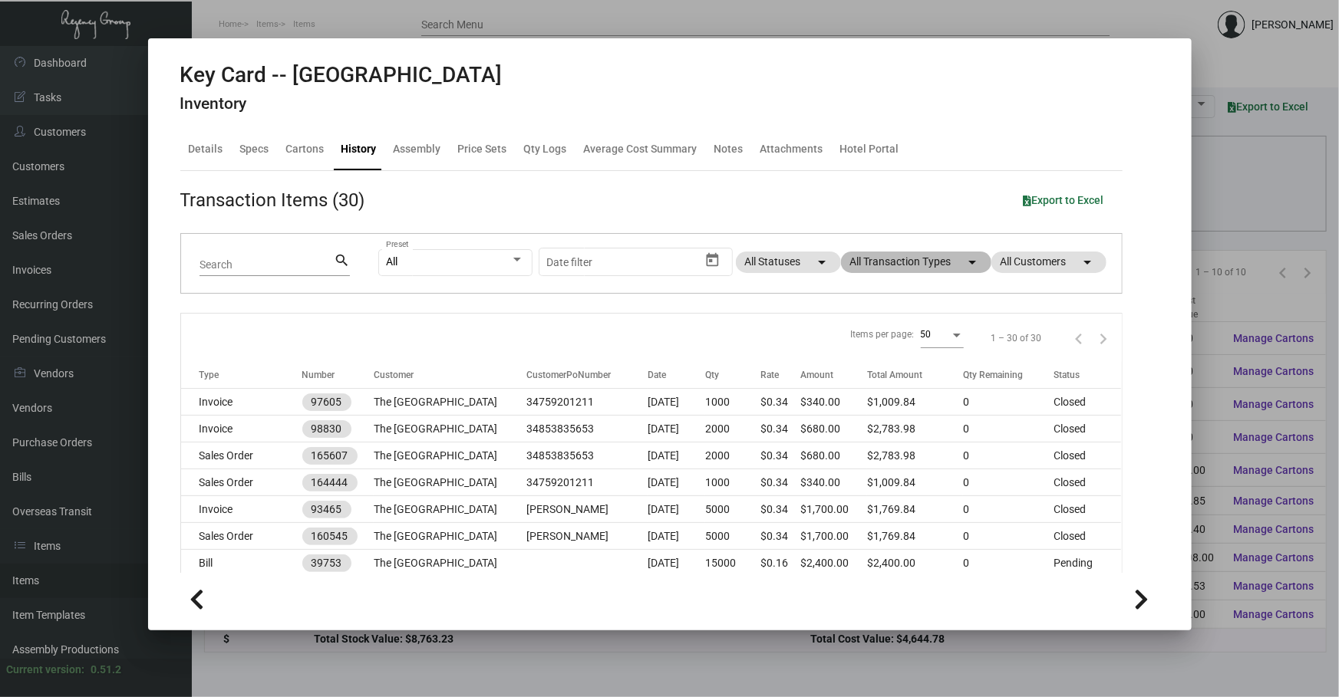
click at [914, 257] on mat-chip "All Transaction Types arrow_drop_down" at bounding box center [916, 262] width 150 height 21
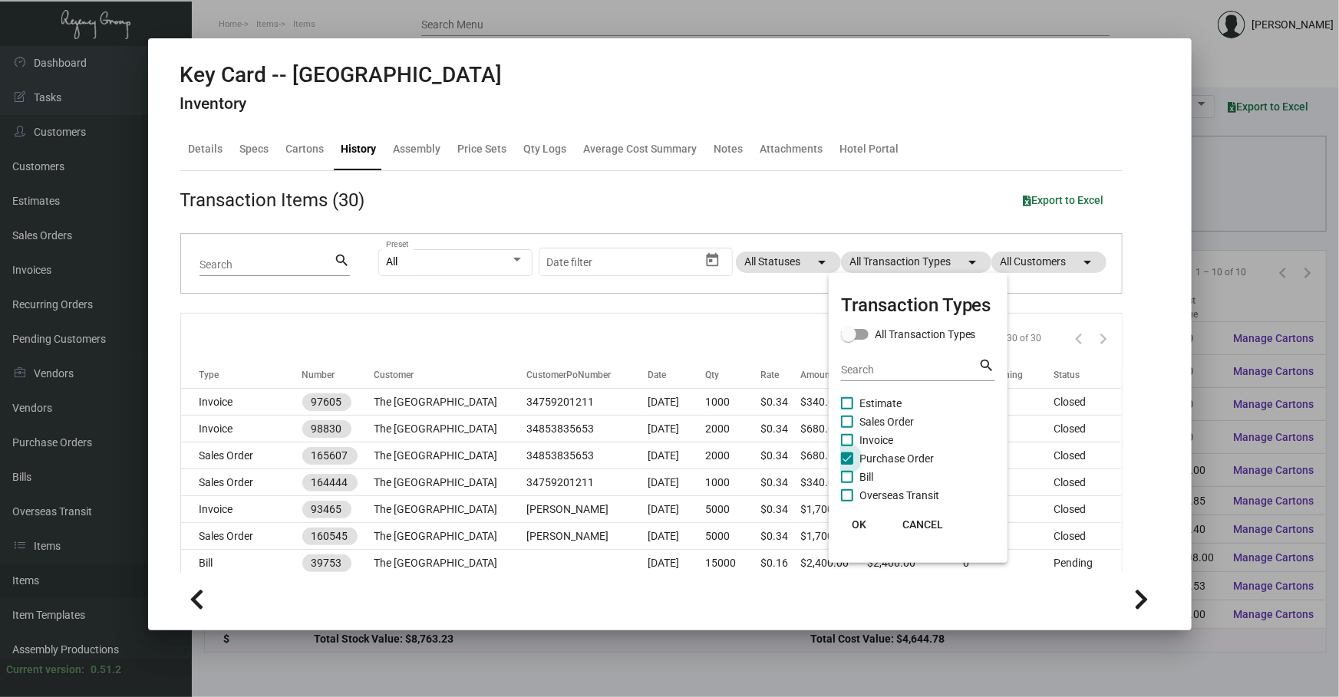
click at [898, 460] on span "Purchase Order" at bounding box center [896, 459] width 74 height 18
click at [847, 465] on input "Purchase Order" at bounding box center [846, 465] width 1 height 1
click at [898, 460] on span "Purchase Order" at bounding box center [896, 459] width 74 height 18
click at [847, 465] on input "Purchase Order" at bounding box center [846, 465] width 1 height 1
checkbox input "true"
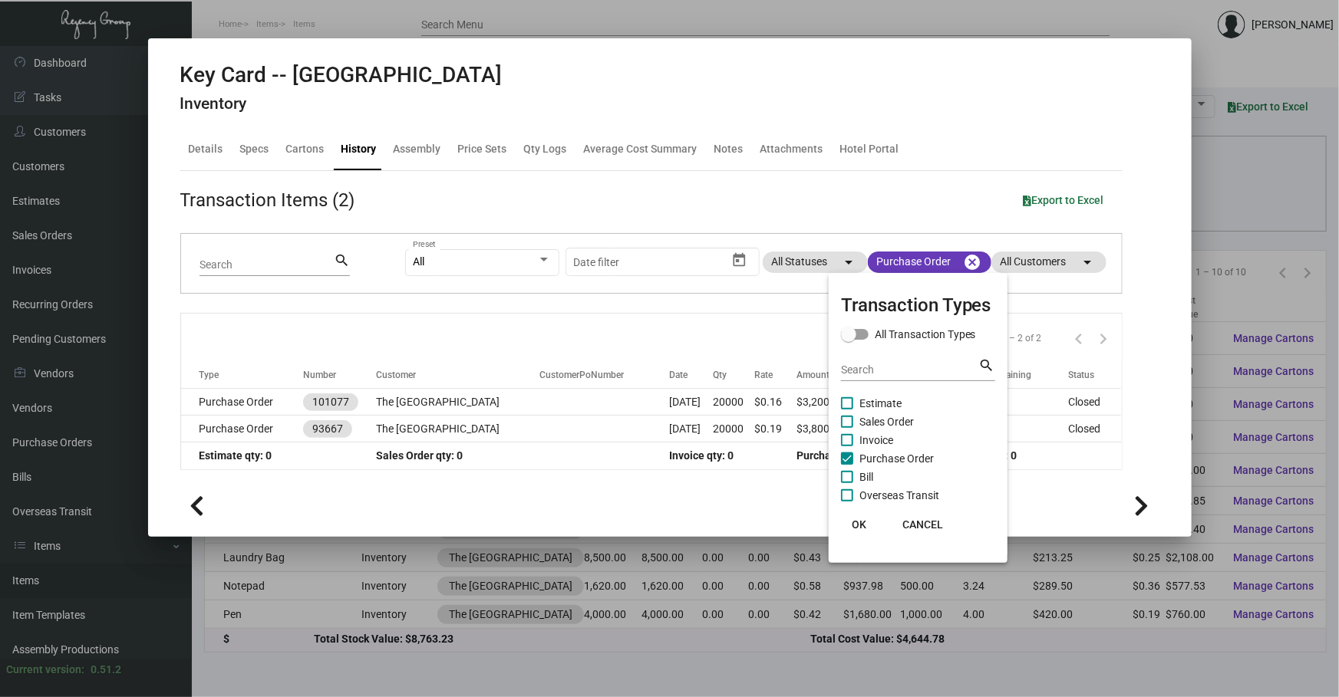
click at [591, 401] on div at bounding box center [669, 348] width 1339 height 697
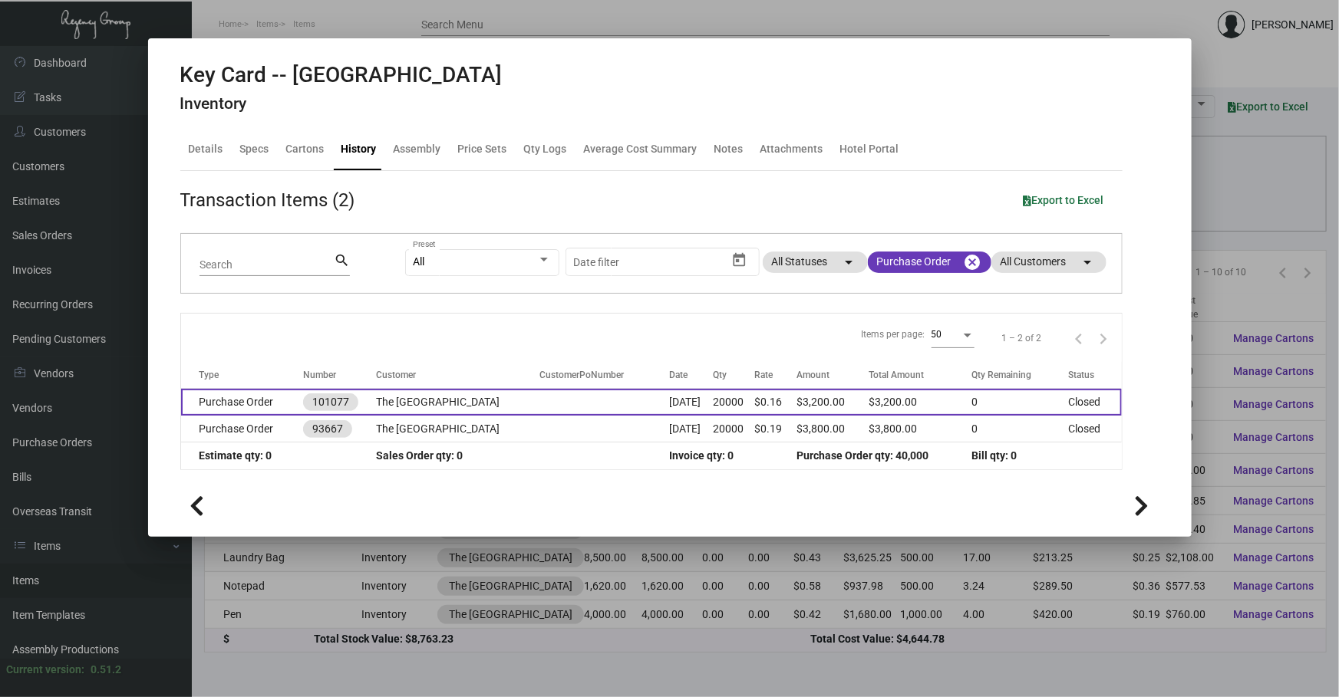
click at [589, 397] on td at bounding box center [604, 402] width 130 height 27
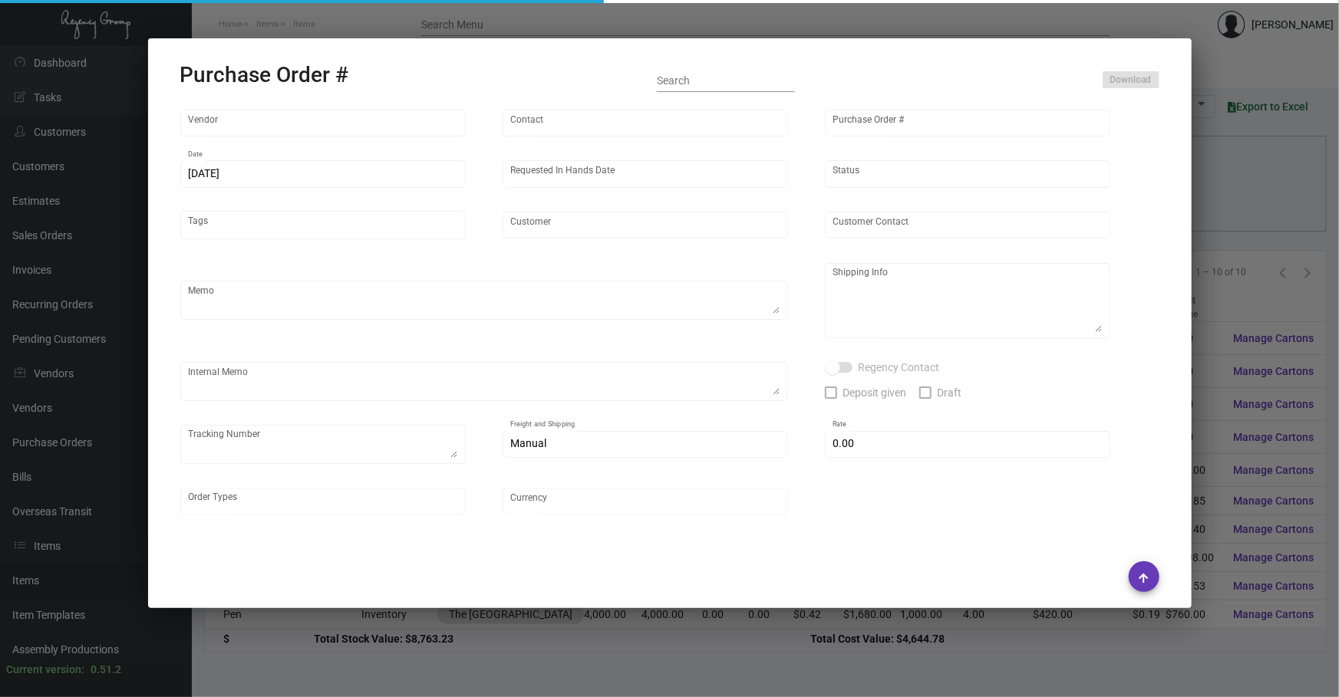
type input "CHENGDU MIND IOT TECHNOLOGY"
type input "[PERSON_NAME]"
type input "101077"
type input "[DATE]"
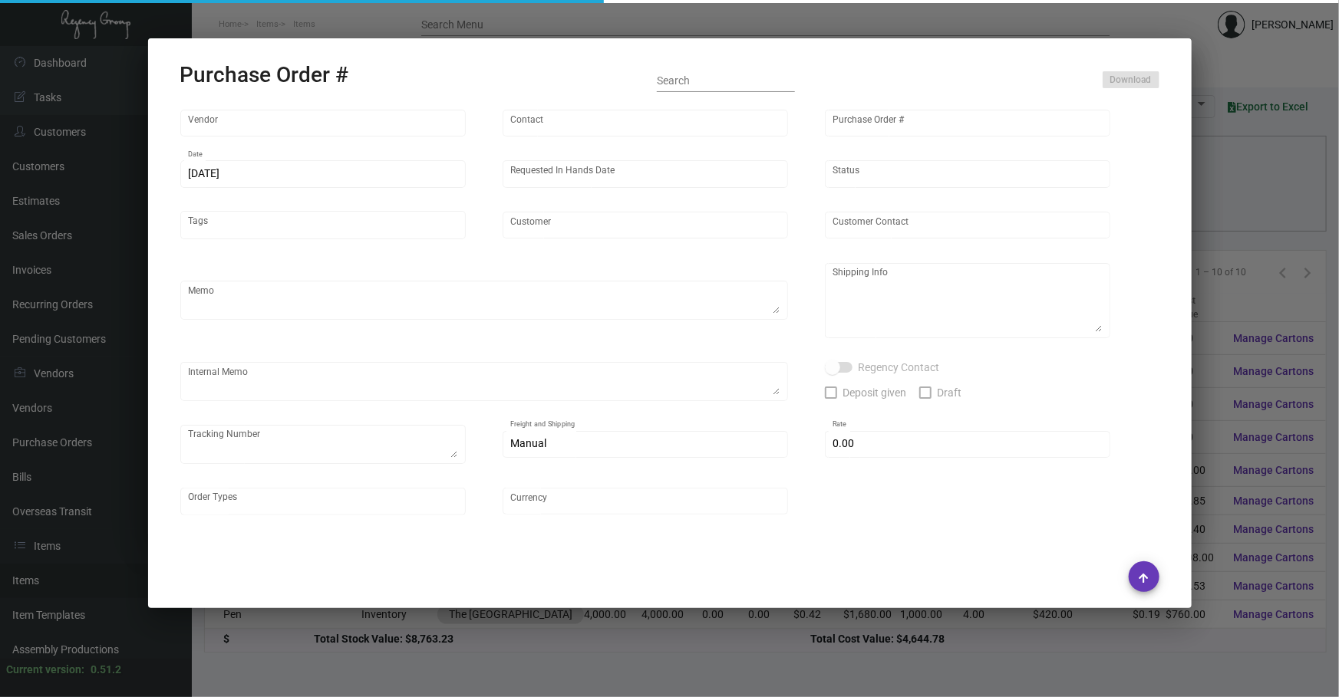
type input "The [GEOGRAPHIC_DATA]"
type textarea "5k Air to [GEOGRAPHIC_DATA], 15k boat to [GEOGRAPHIC_DATA]"
type textarea "Regency Group NJ - [PERSON_NAME] [STREET_ADDRESS]"
checkbox input "true"
type input "$ 0.00"
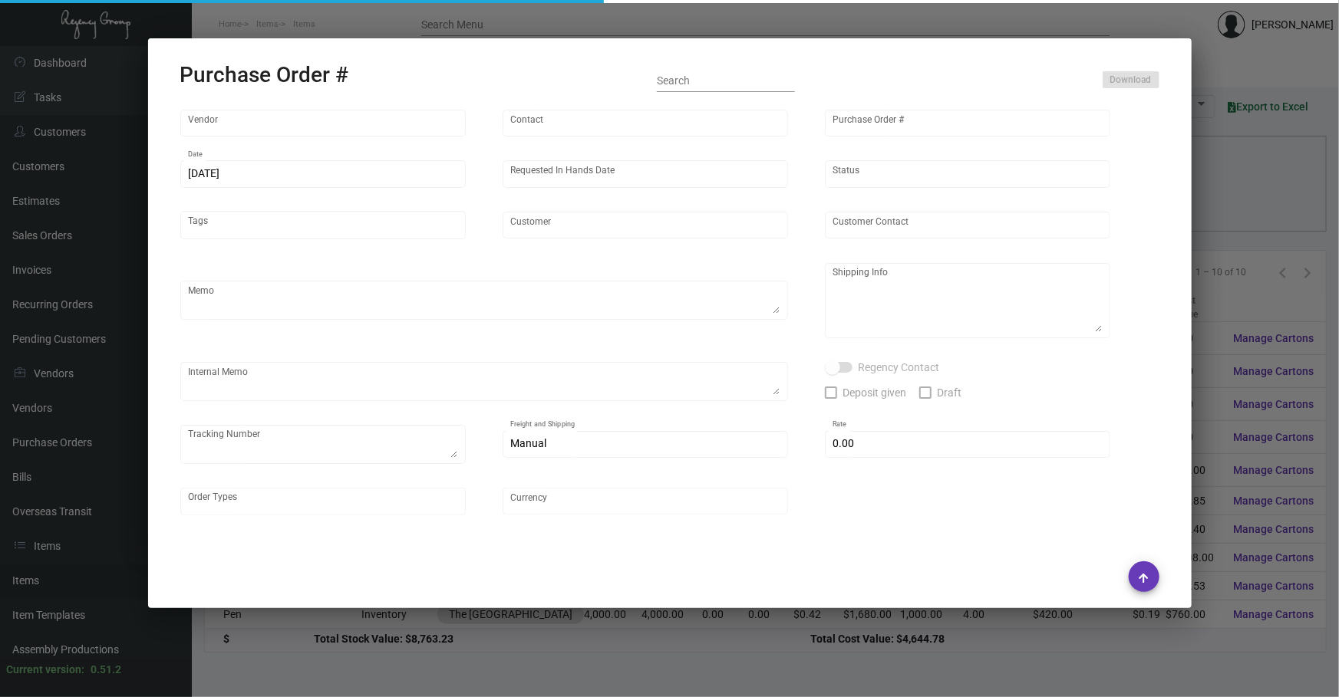
type input "United States Dollar $"
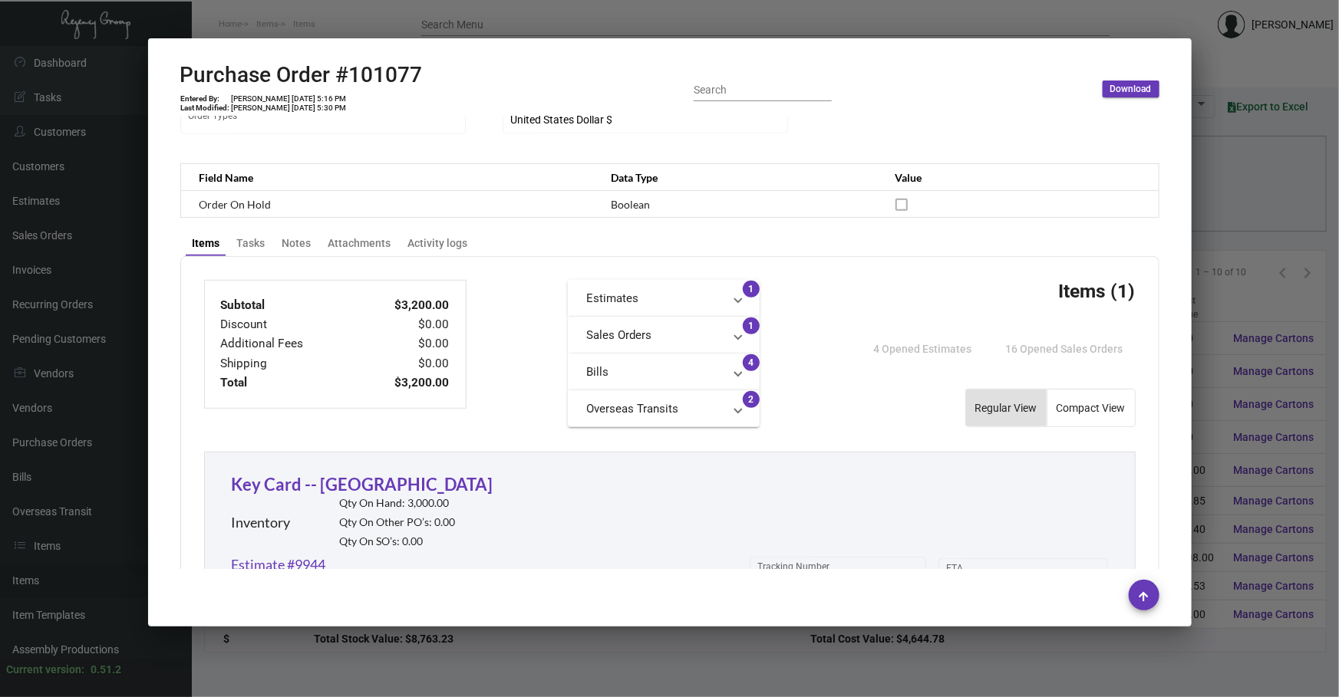
scroll to position [302, 0]
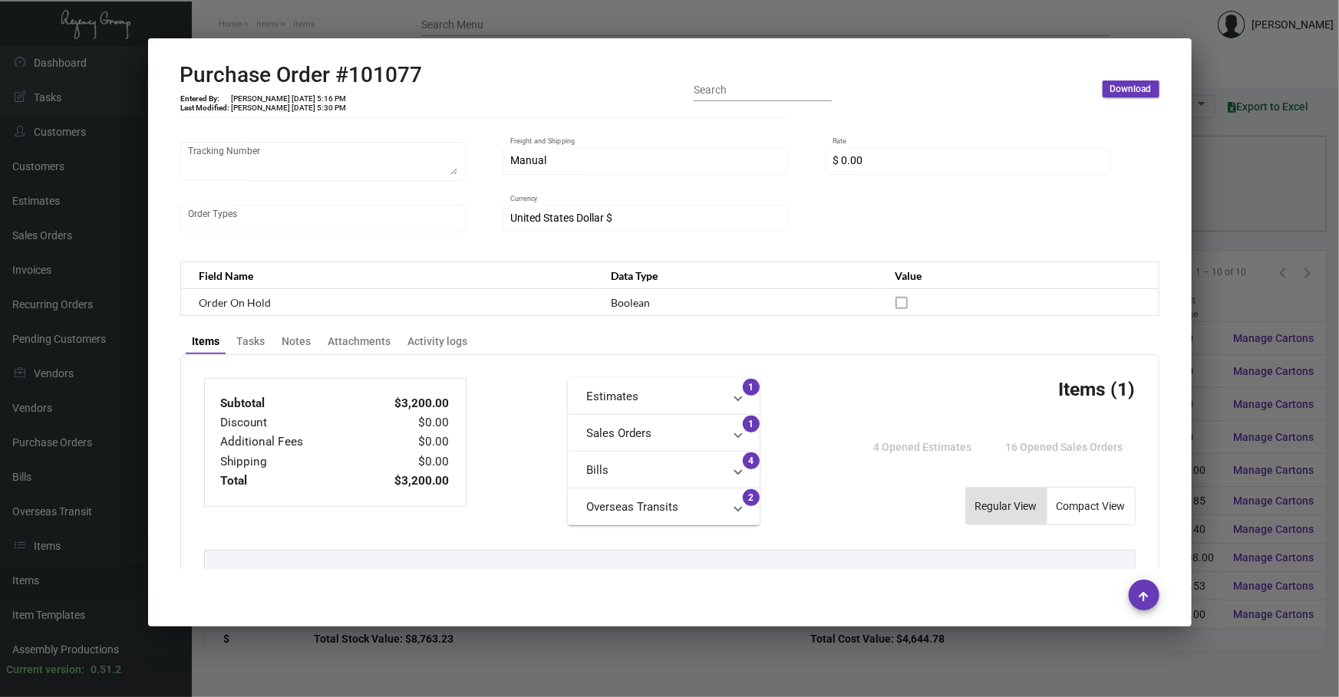
click at [1216, 205] on div at bounding box center [669, 348] width 1339 height 697
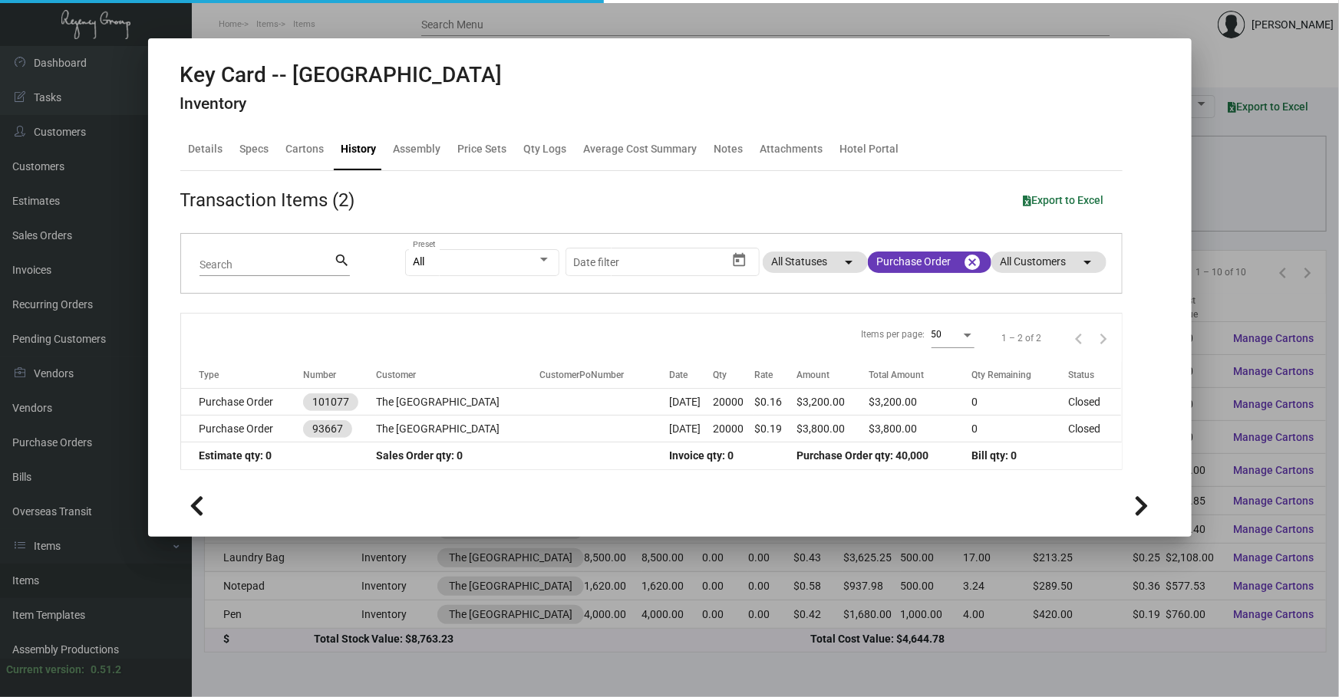
click at [1217, 222] on div at bounding box center [669, 348] width 1339 height 697
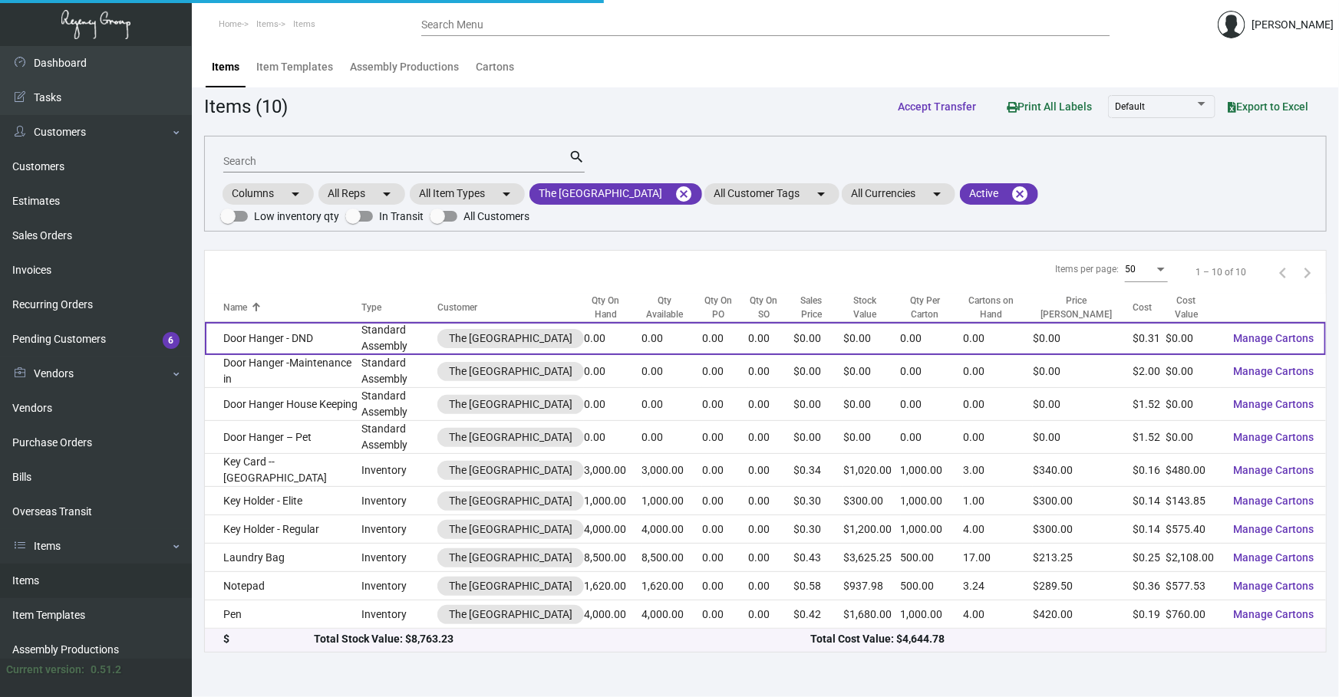
click at [292, 325] on td "Door Hanger - DND" at bounding box center [283, 338] width 157 height 33
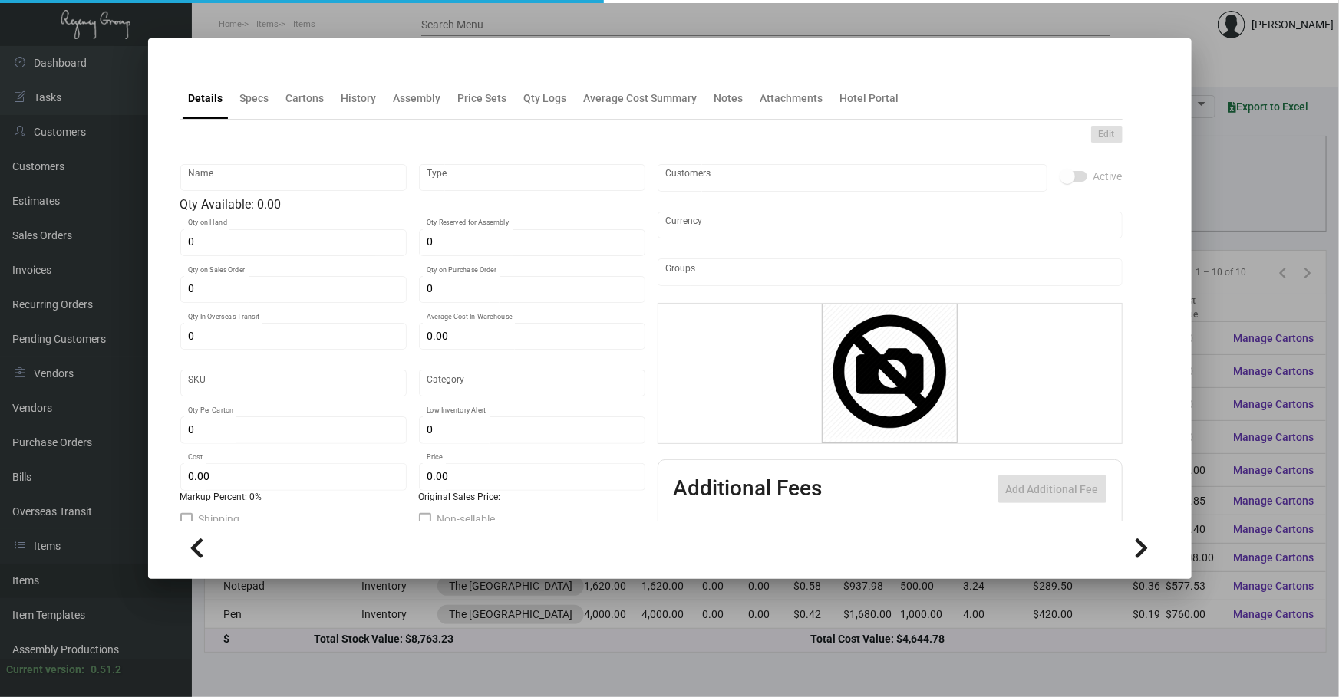
type input "Door Hanger - DND"
type input "Standard Assembly"
type input "$ 0.00"
type input "MC22-Door Hanger-38"
type input "Standard"
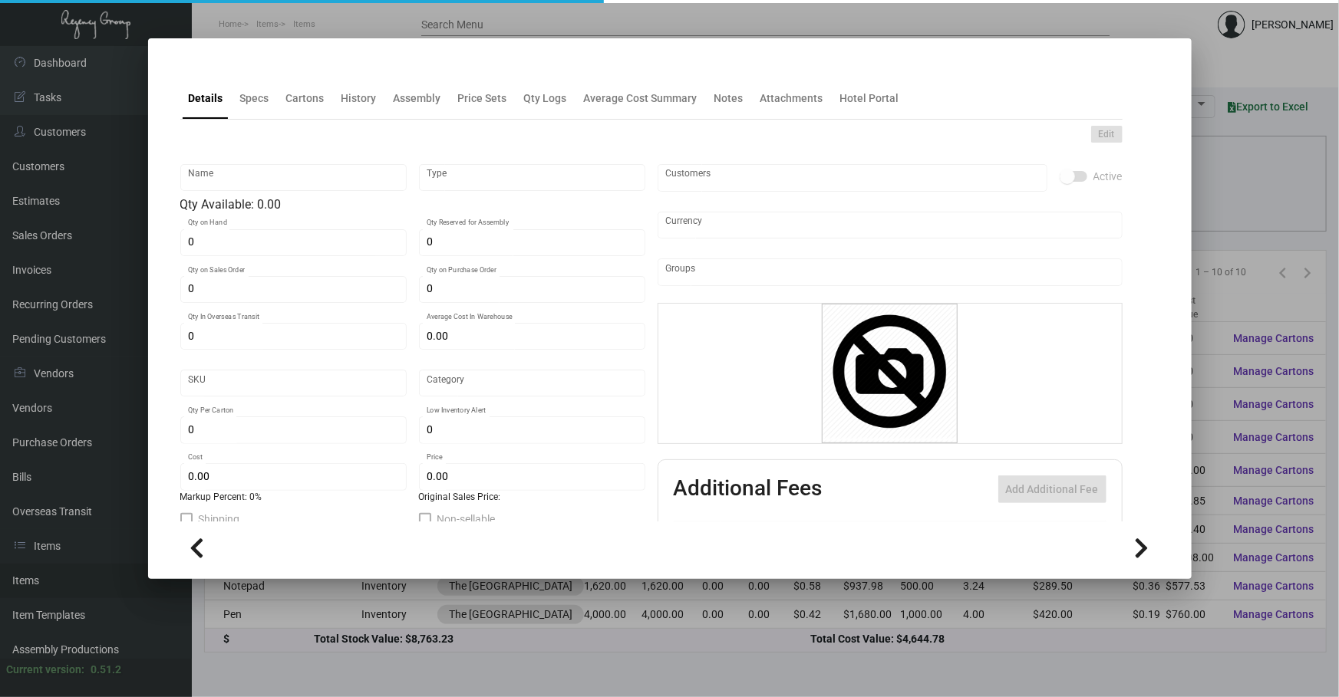
type input "$ 0.30568"
type input "$ 0.00"
checkbox input "true"
type input "United States Dollar $"
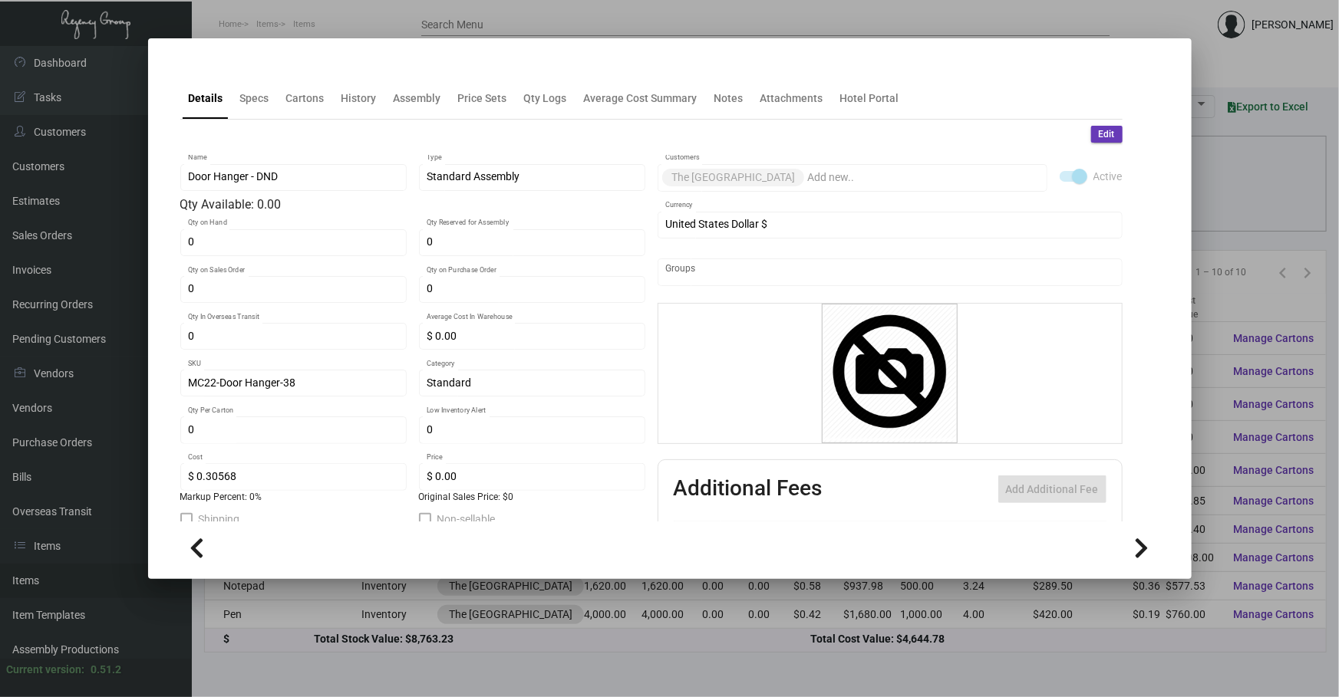
click at [367, 68] on div at bounding box center [669, 65] width 979 height 6
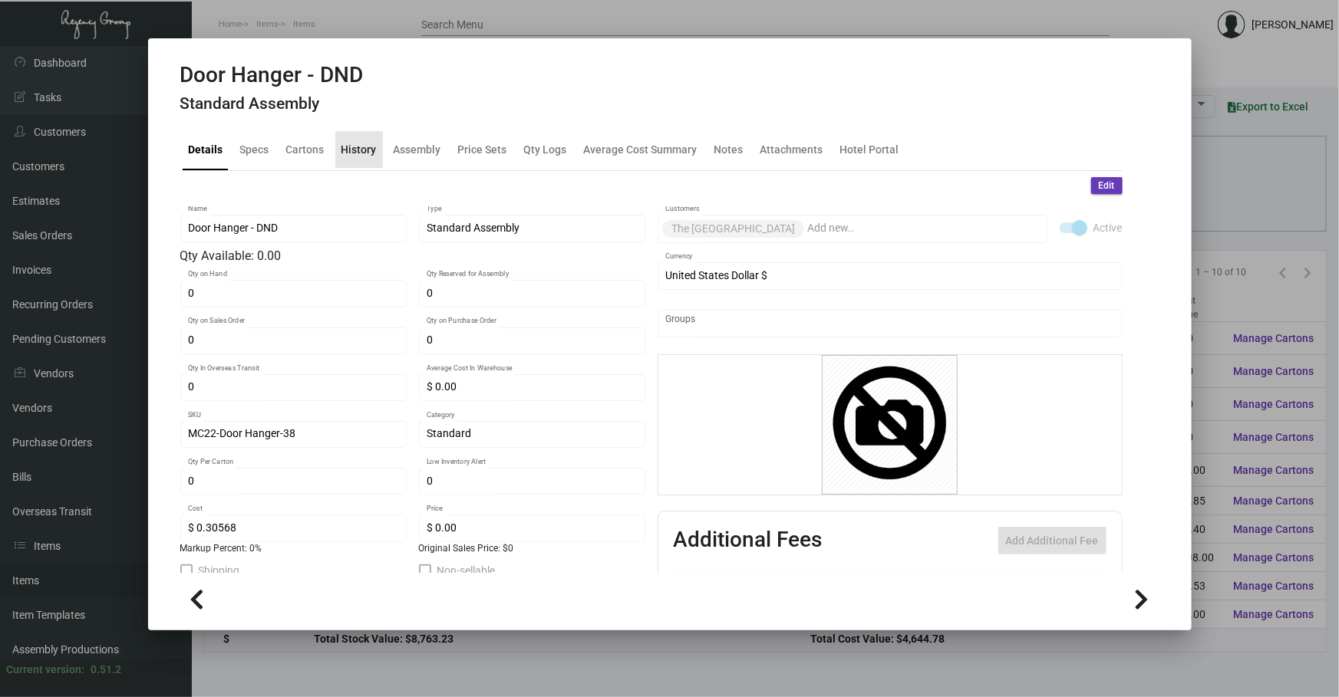
click at [360, 144] on div "History" at bounding box center [358, 149] width 35 height 16
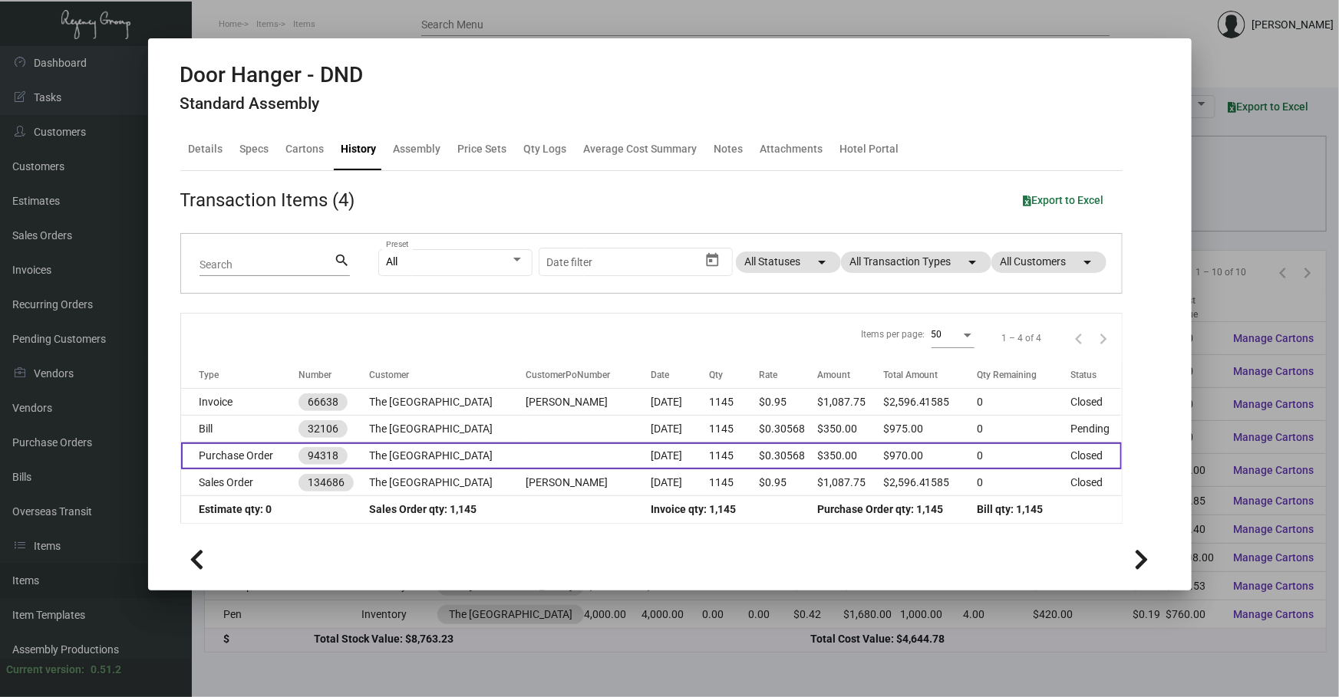
click at [532, 450] on td at bounding box center [588, 456] width 125 height 27
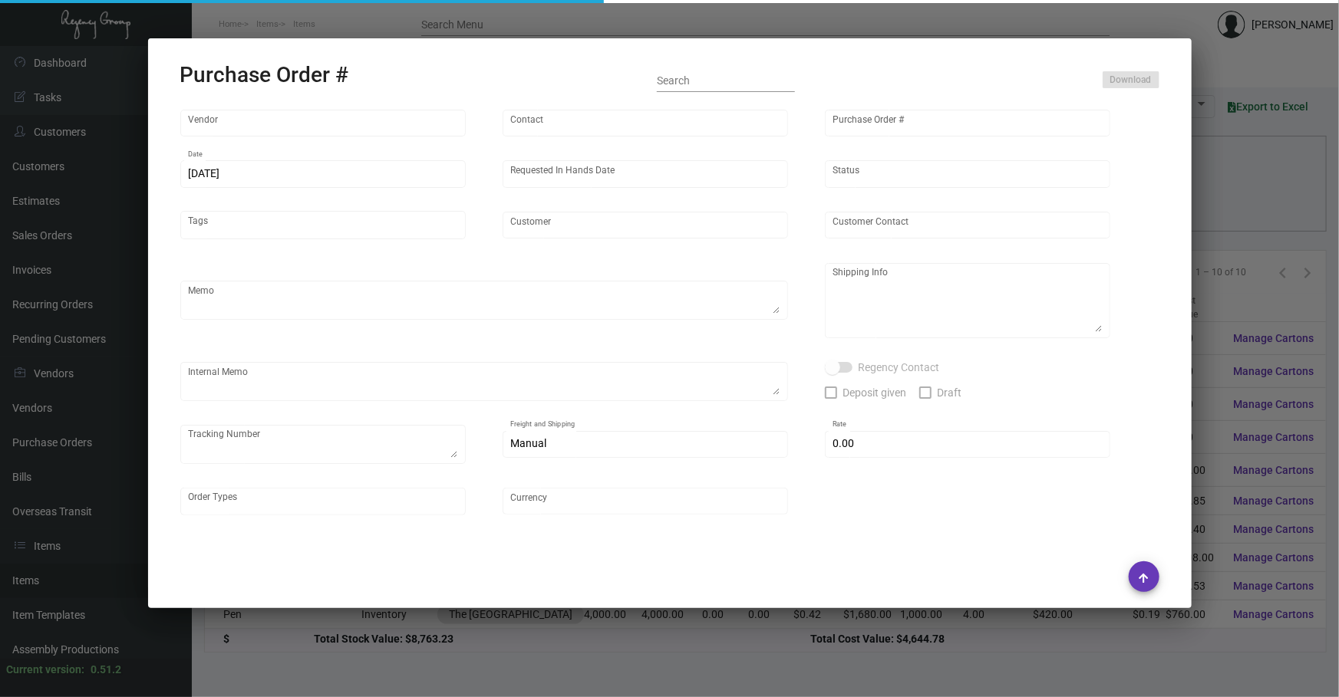
type input "[PERSON_NAME] Printing"
type input "[PERSON_NAME]"
type input "94318"
type input "[DATE]"
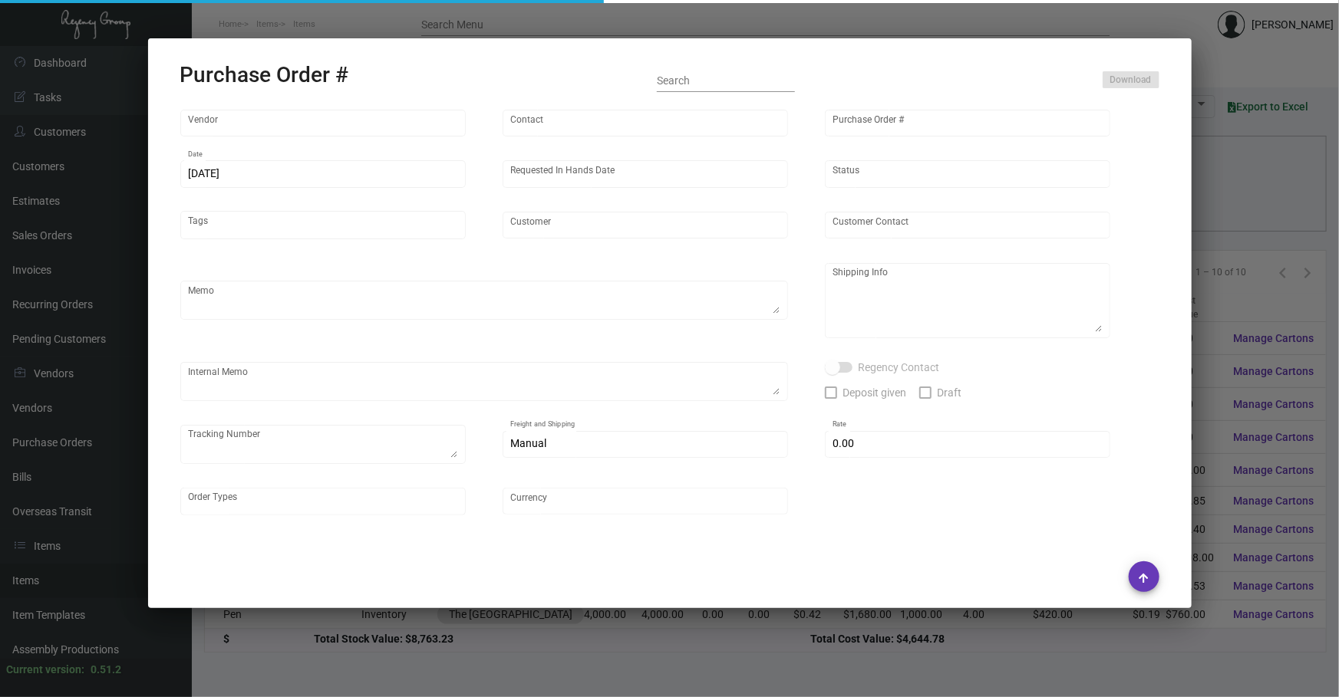
type input "The [GEOGRAPHIC_DATA]"
type input "[PERSON_NAME]"
type textarea "The MC Hotel - [PERSON_NAME] [STREET_ADDRESS]"
type textarea "All the overs are free"
type input "$ 0.00"
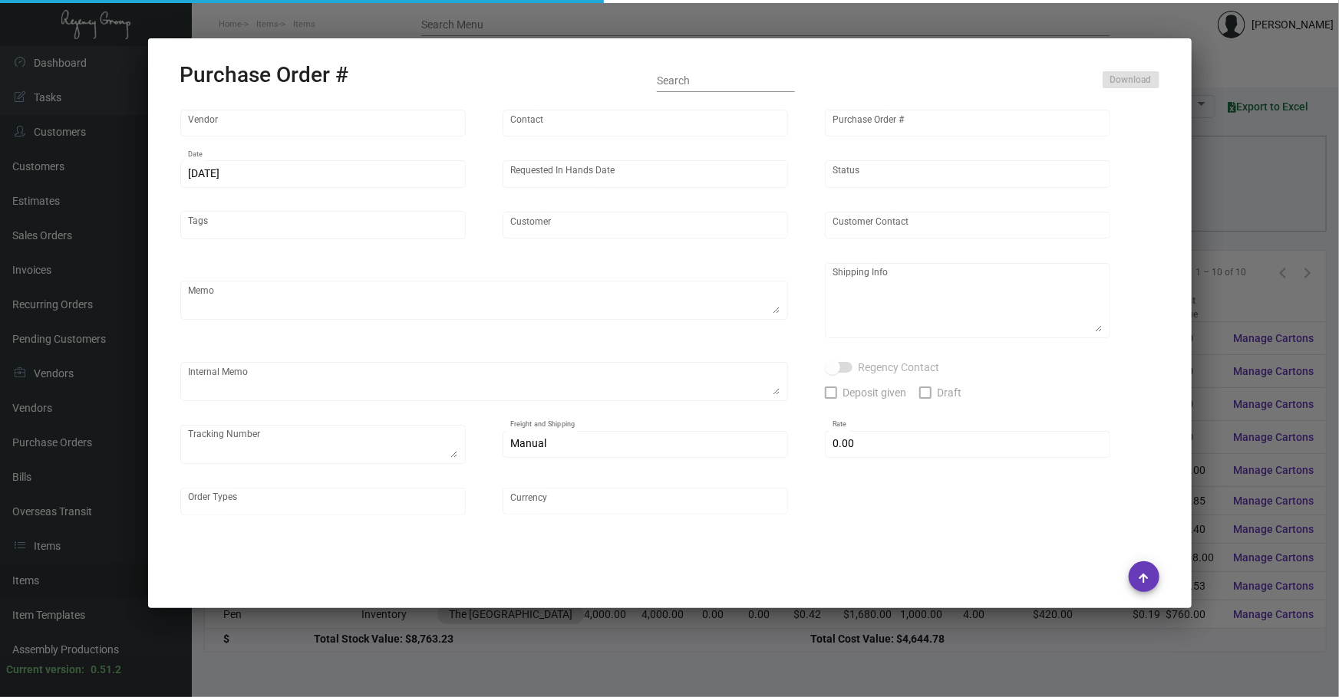
type input "United States Dollar $"
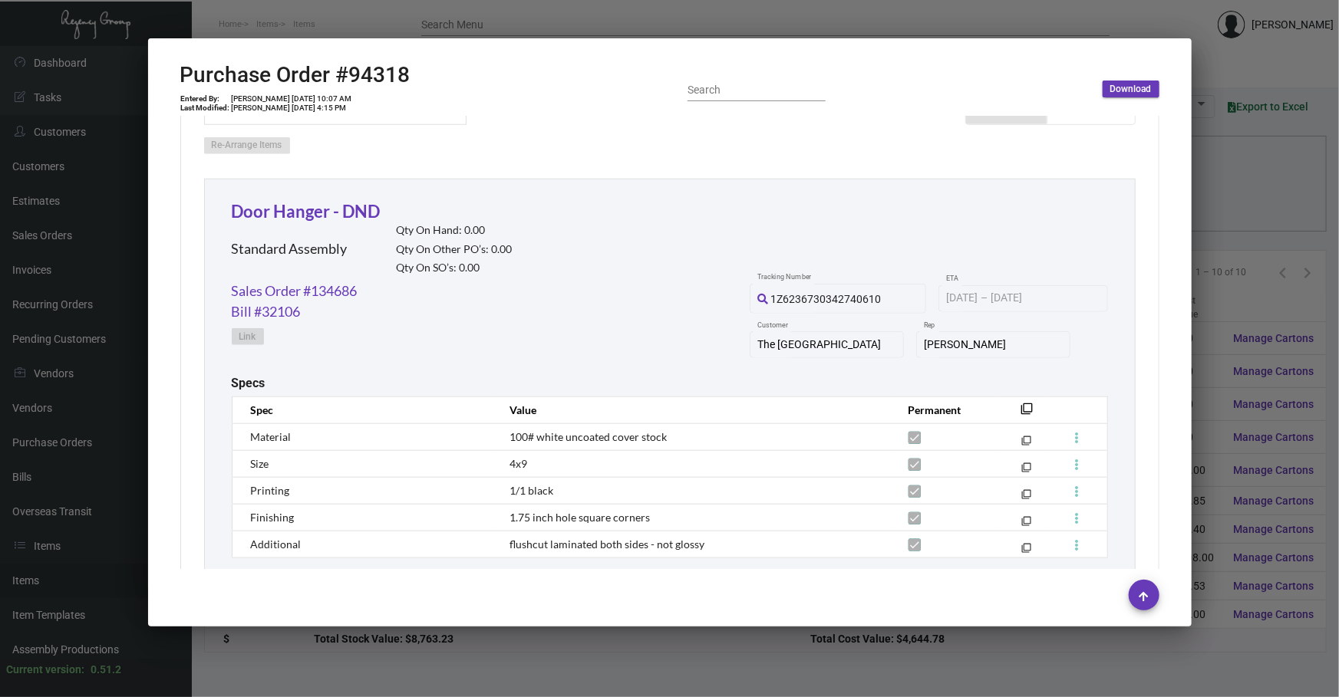
scroll to position [779, 0]
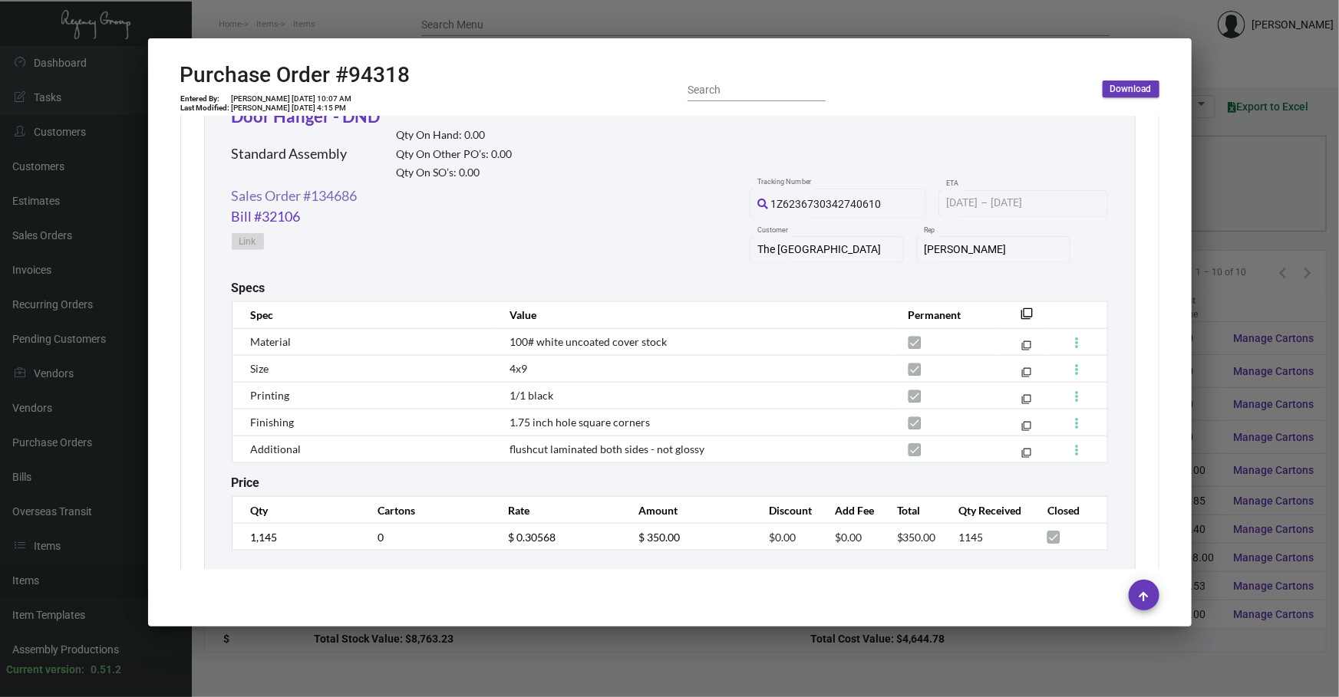
click at [317, 196] on link "Sales Order #134686" at bounding box center [295, 196] width 126 height 21
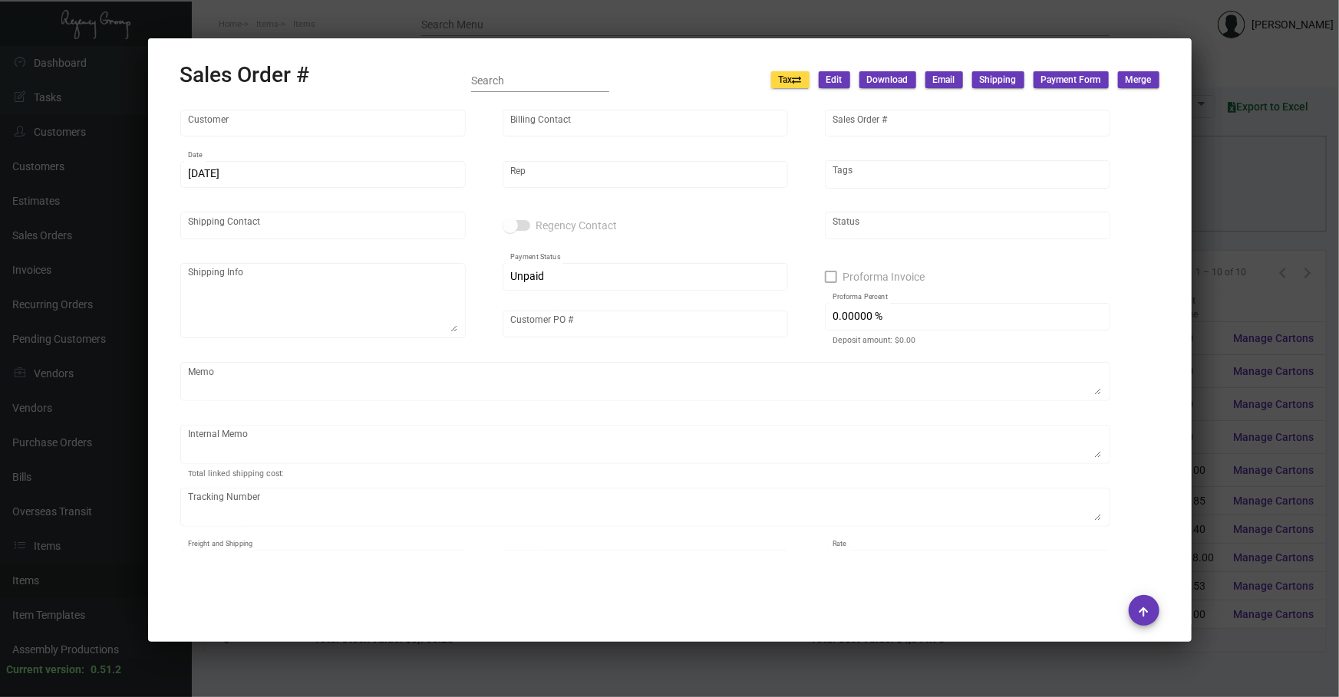
type input "The [GEOGRAPHIC_DATA]"
type input "[PERSON_NAME]"
type input "134686"
type input "[DATE]"
type input "[PERSON_NAME]"
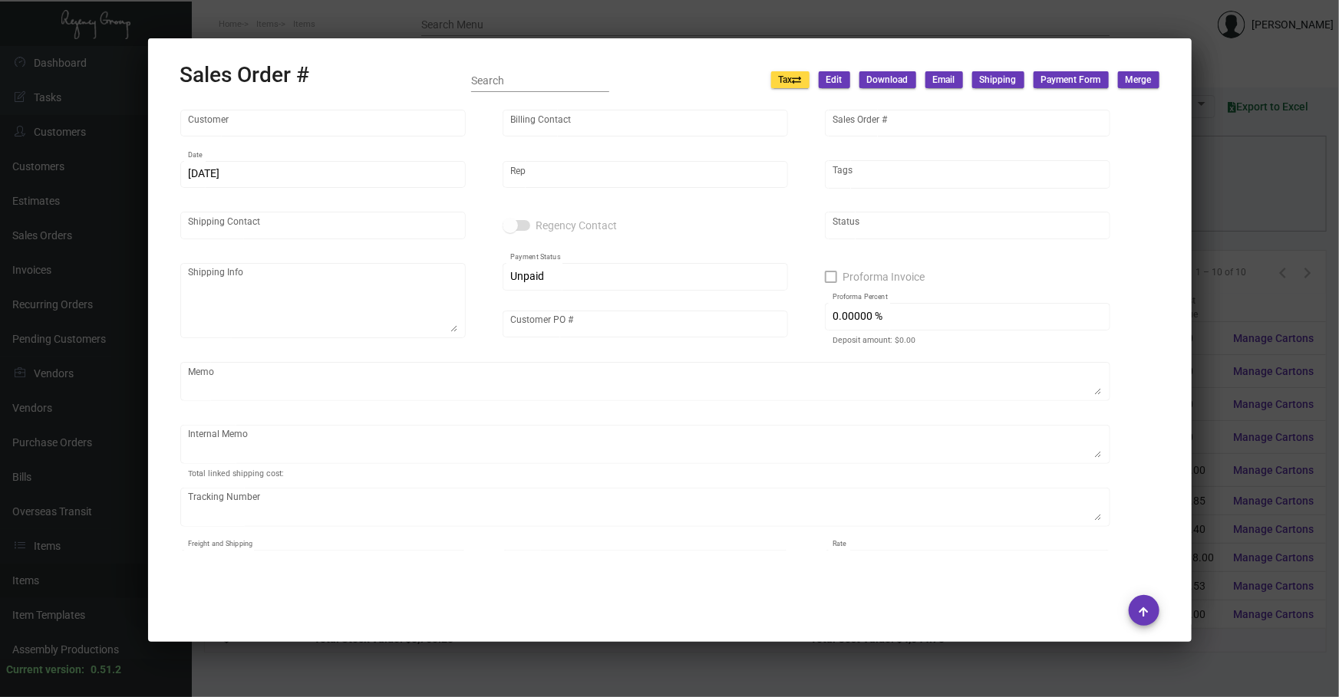
type input "[PERSON_NAME]"
type textarea "The MC Hotel - [PERSON_NAME] [STREET_ADDRESS]"
type input "[PERSON_NAME]"
type input "United States Dollar $"
type input "8.50000 %"
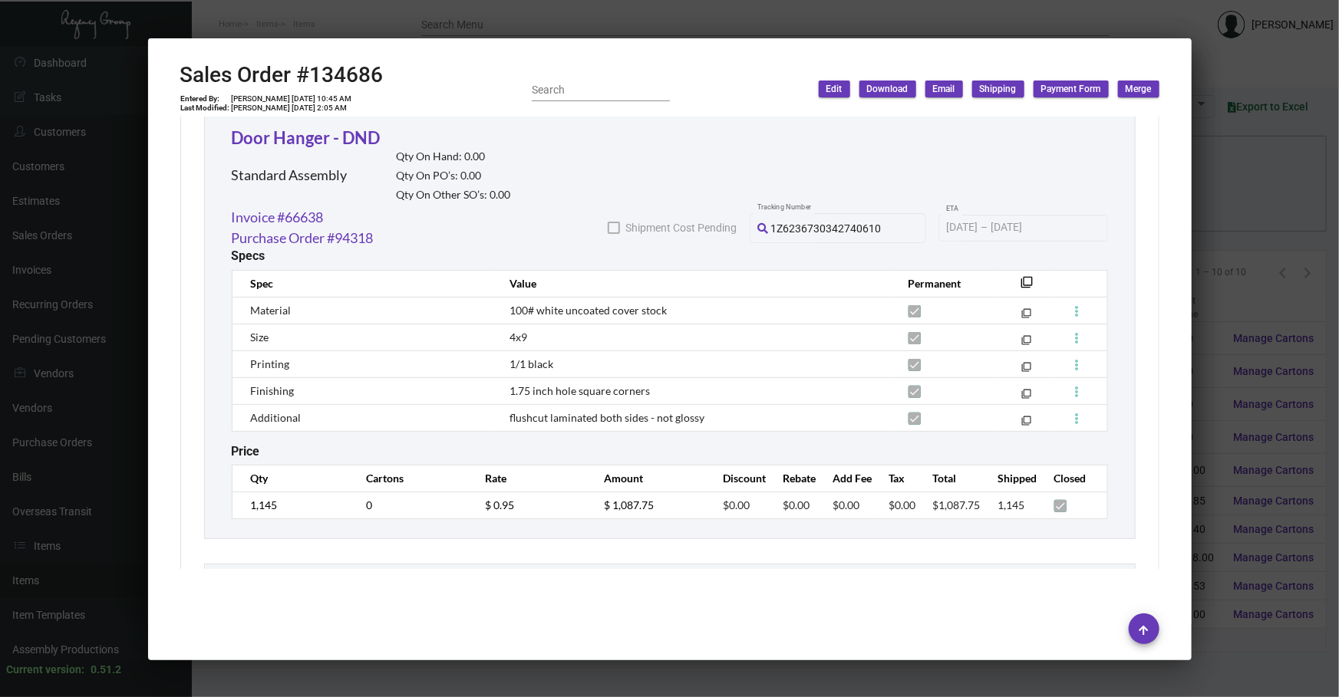
scroll to position [883, 0]
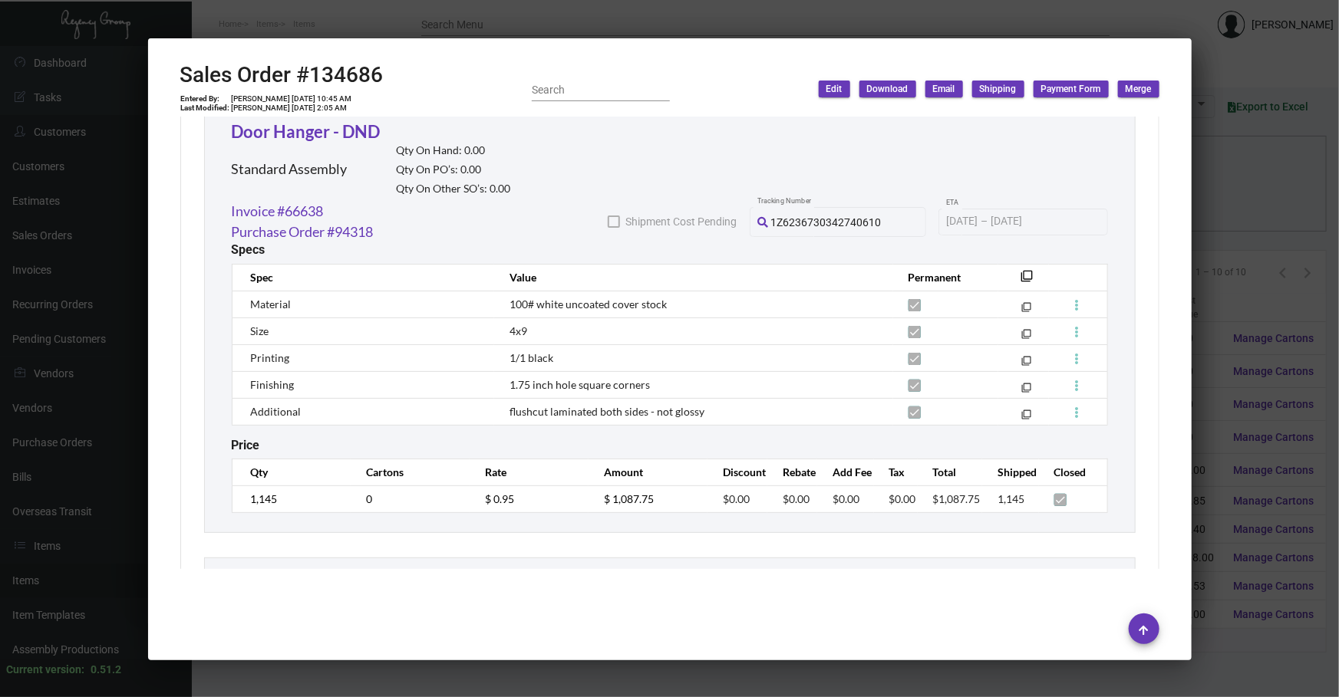
click at [1251, 215] on div at bounding box center [669, 348] width 1339 height 697
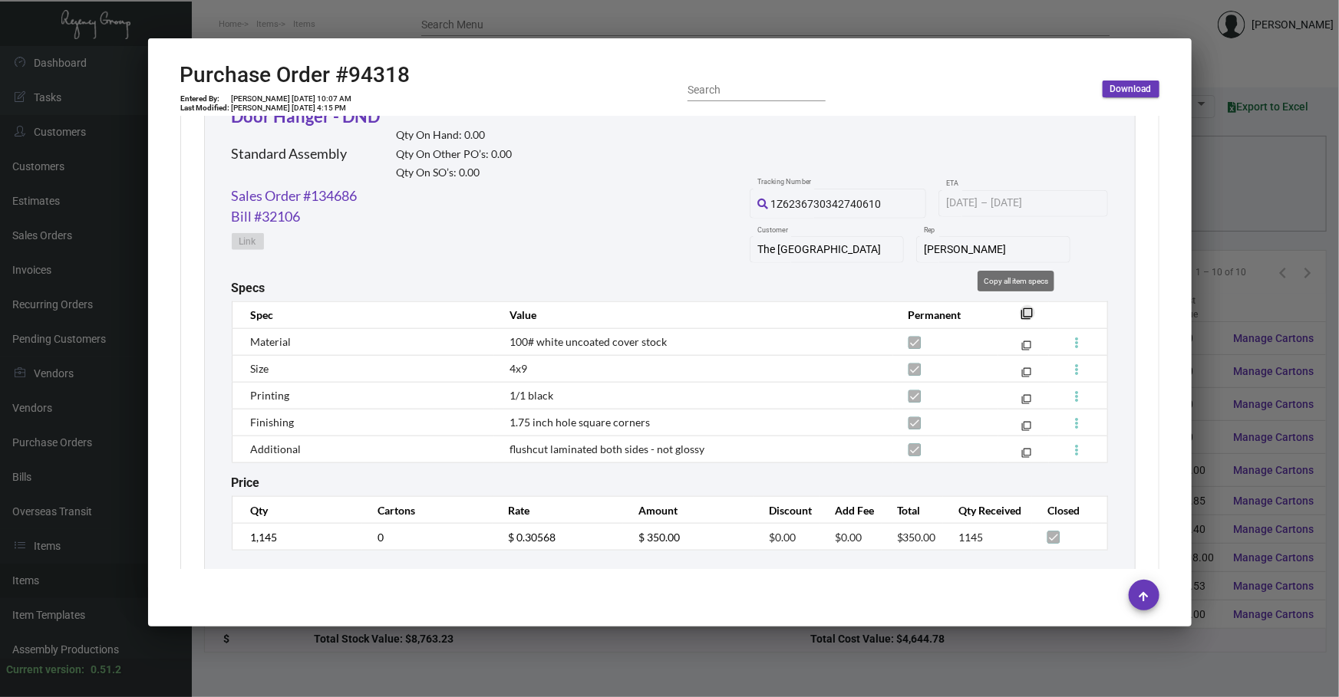
click at [1021, 312] on mat-icon "filter_none" at bounding box center [1027, 318] width 12 height 12
